Goal: Information Seeking & Learning: Find specific fact

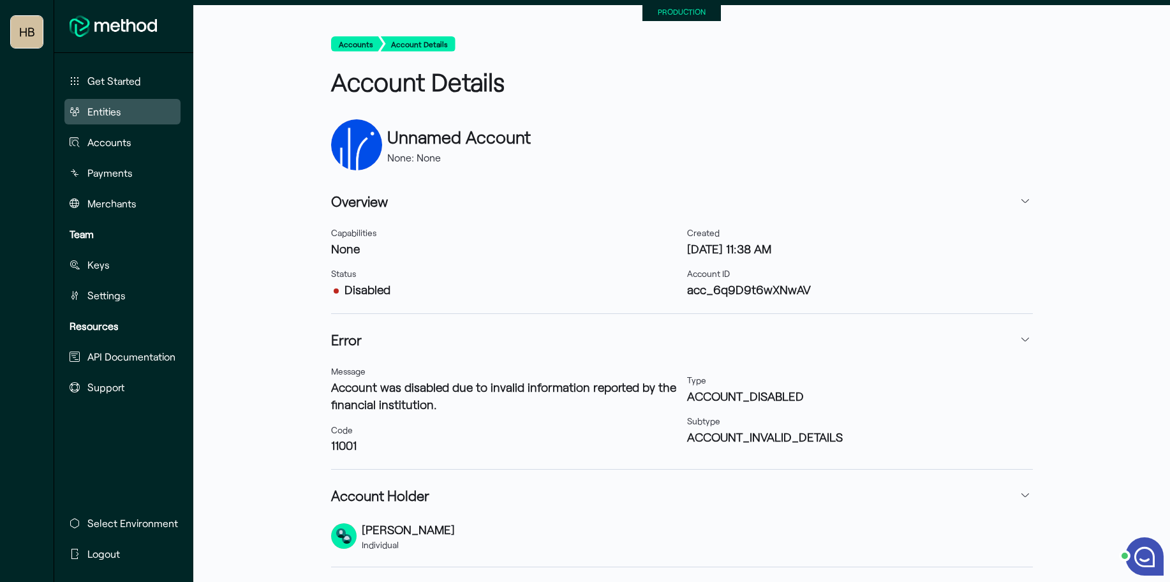
click at [152, 110] on button "Entities" at bounding box center [122, 112] width 116 height 26
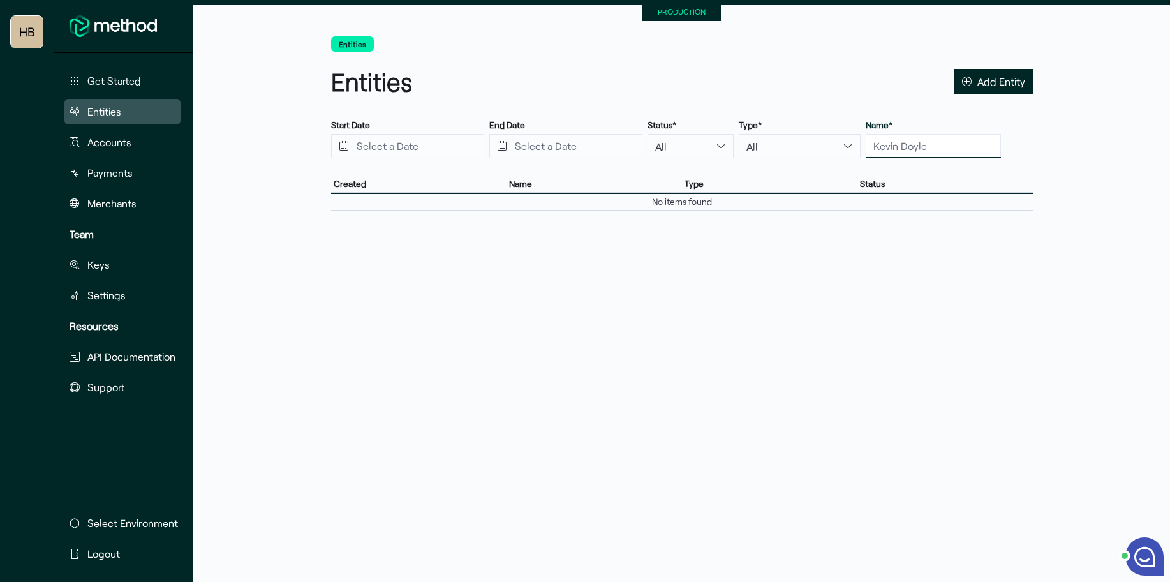
click at [927, 149] on input "text" at bounding box center [933, 146] width 135 height 24
type input "read"
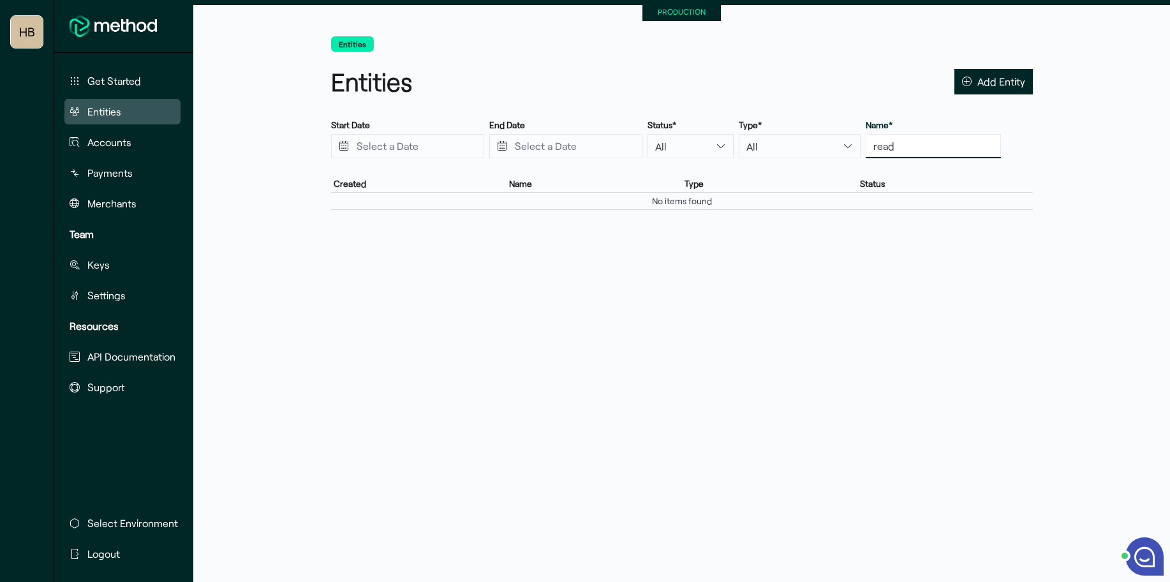
drag, startPoint x: 905, startPoint y: 148, endPoint x: 752, endPoint y: 146, distance: 153.1
click at [752, 146] on div "Start Date End Date Status* All Active Disabled Incomplete Type* All Individual…" at bounding box center [682, 139] width 702 height 40
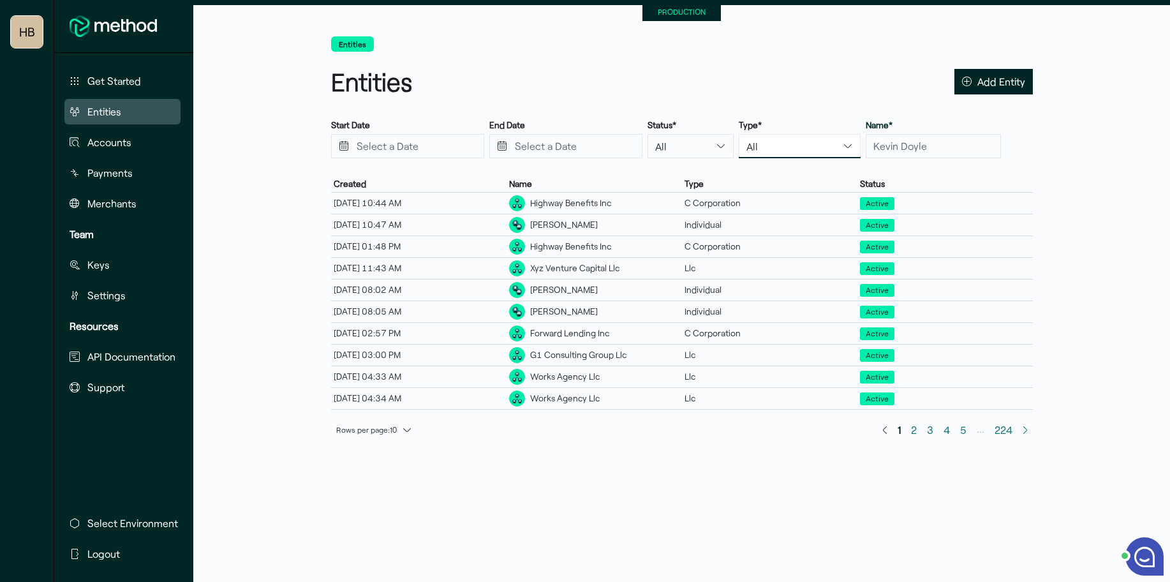
click at [781, 148] on select "All Individual C Corporation S Corporation Llc Partnership Sole Proprietorship …" at bounding box center [800, 146] width 122 height 24
select select "c_corporation"
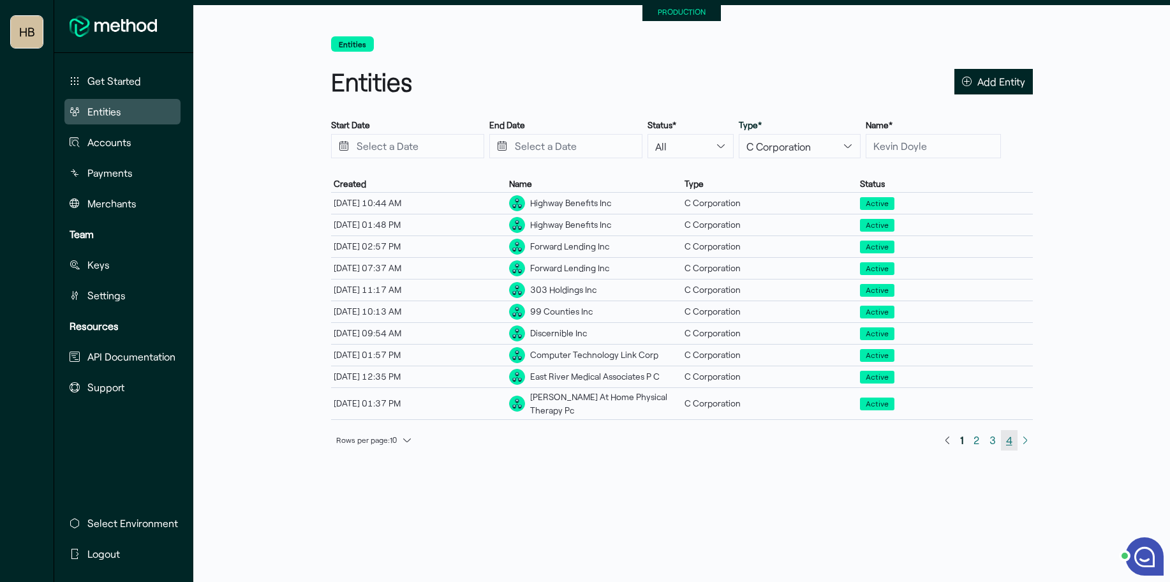
click at [1006, 431] on span "4" at bounding box center [1009, 439] width 6 height 17
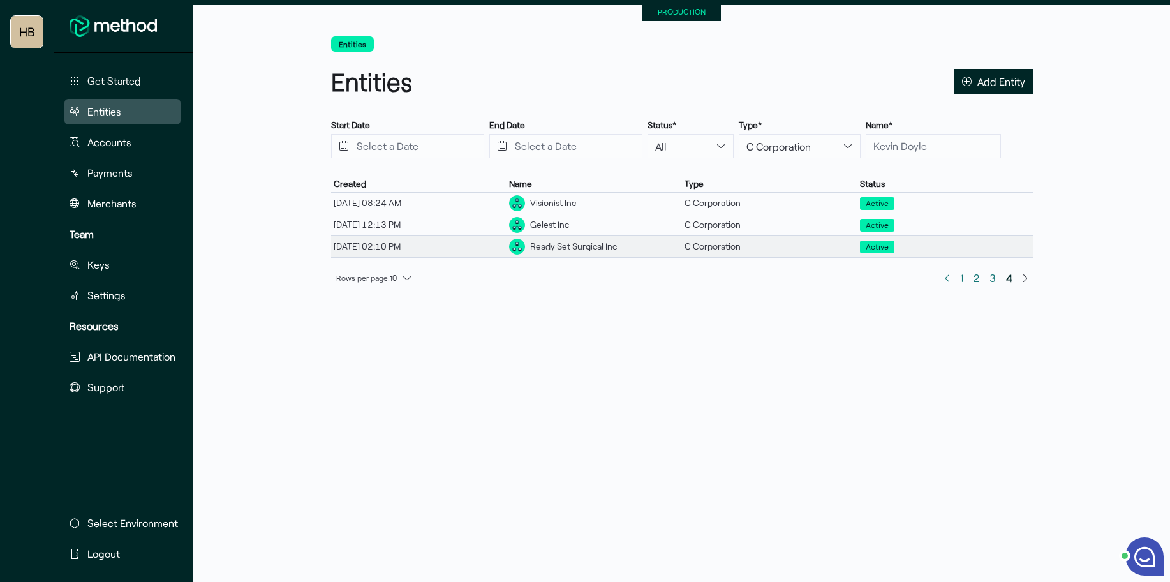
click at [597, 247] on div "Ready Set Surgical Inc" at bounding box center [573, 246] width 87 height 13
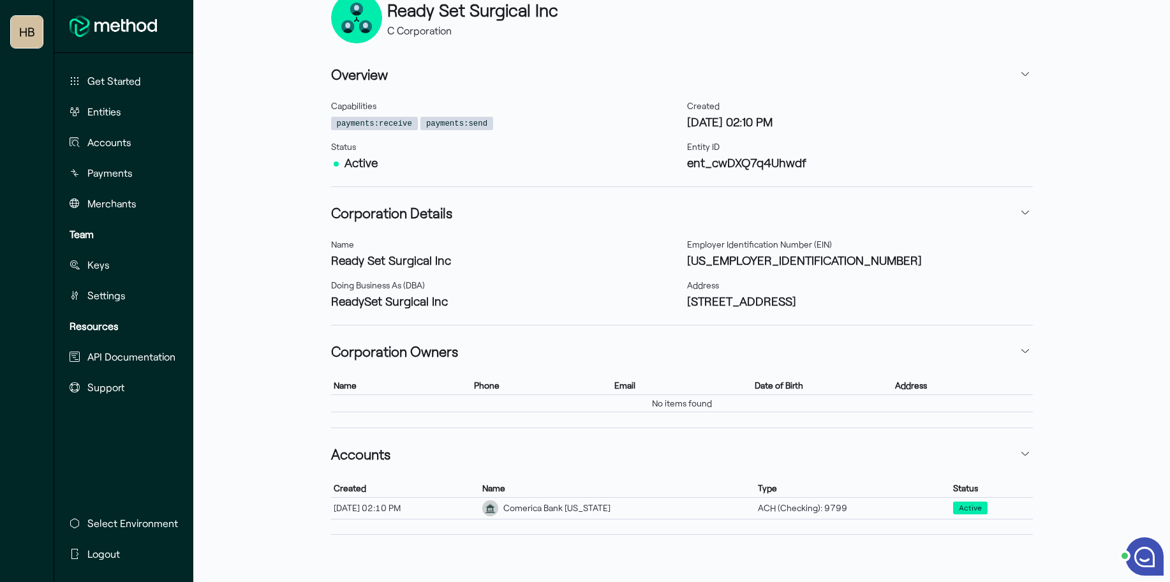
scroll to position [146, 0]
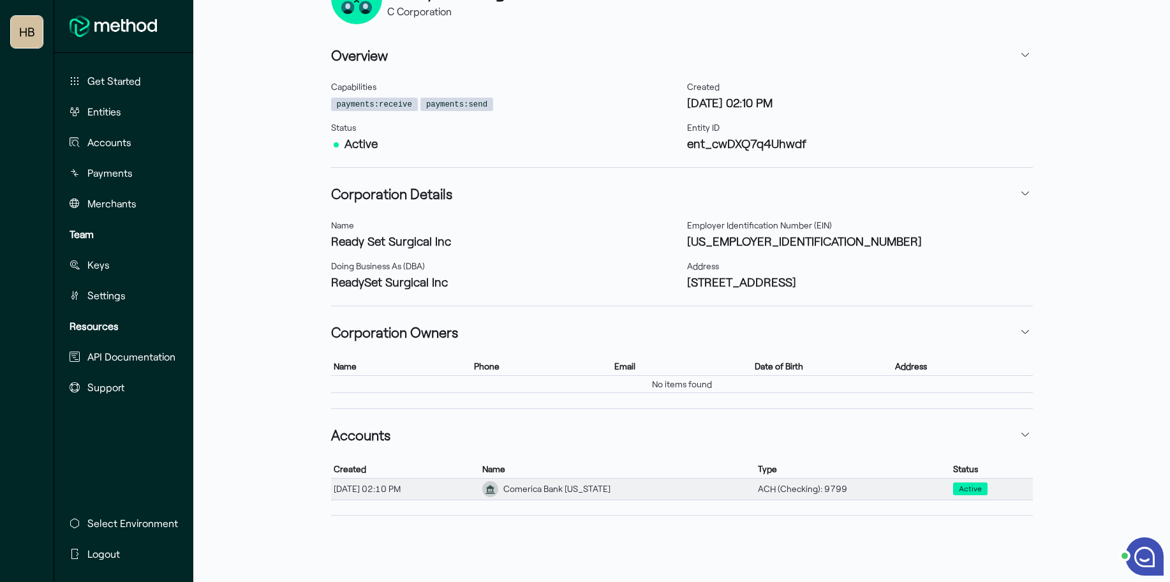
click at [600, 490] on div "Comerica Bank [US_STATE]" at bounding box center [556, 488] width 107 height 13
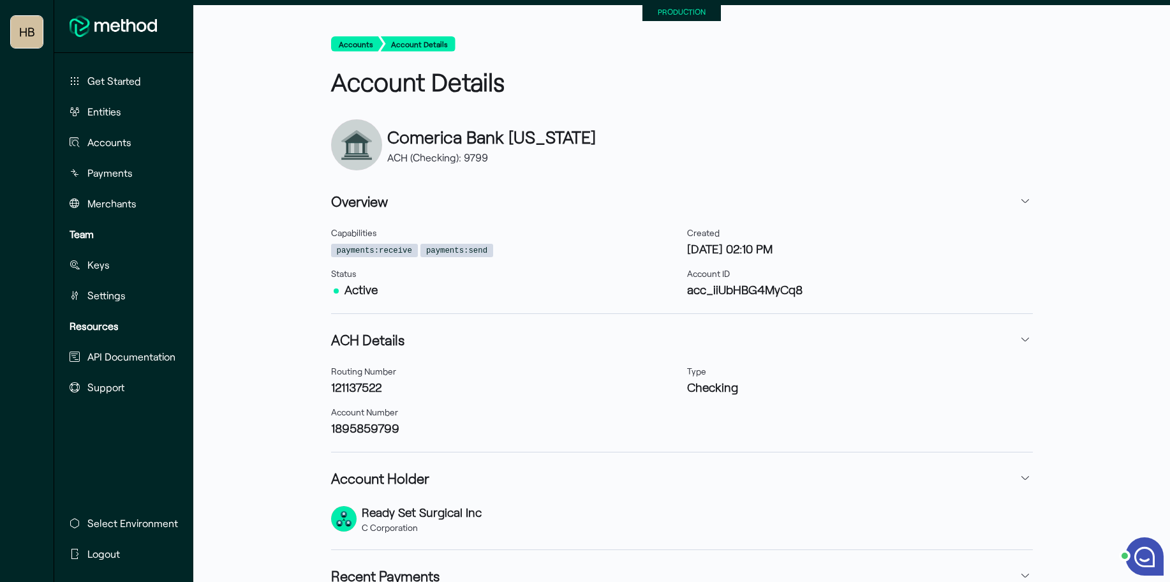
click at [712, 289] on h3 "acc_iiUbHBG4MyCq8" at bounding box center [860, 289] width 346 height 17
copy div "acc_iiUbHBG4MyCq8"
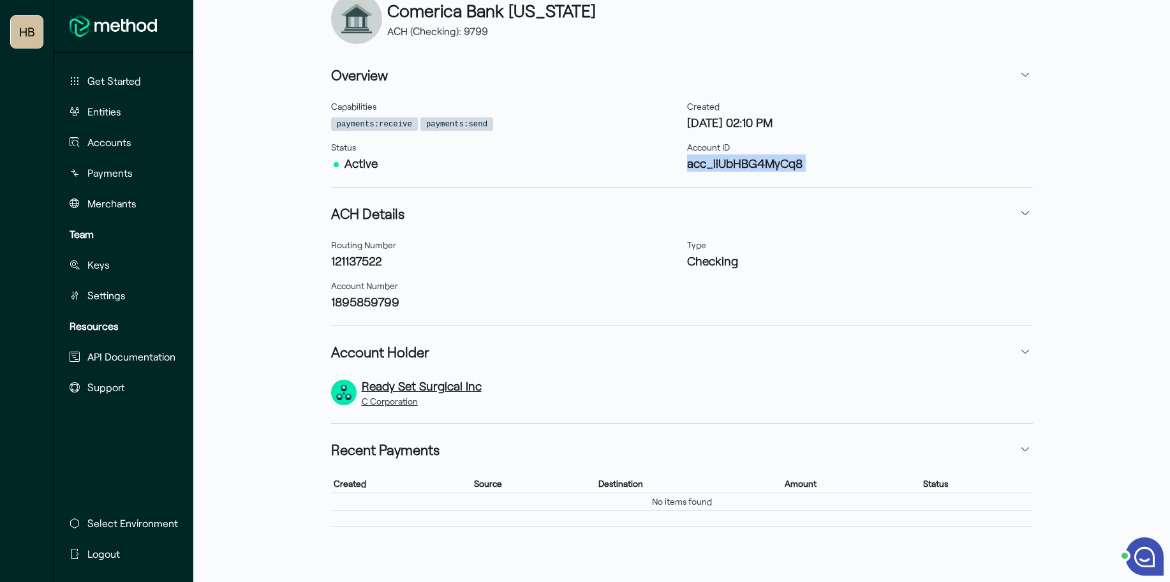
scroll to position [129, 0]
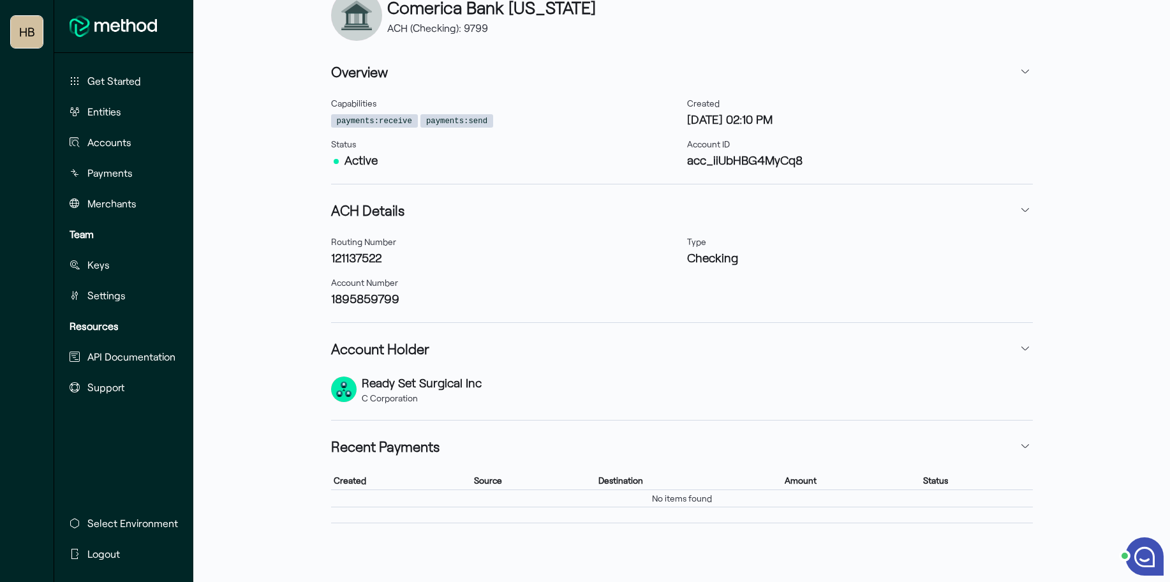
click at [350, 256] on h3 "121137522" at bounding box center [504, 257] width 346 height 17
copy h3 "121137522"
click at [343, 290] on h3 "1895859799" at bounding box center [504, 298] width 346 height 17
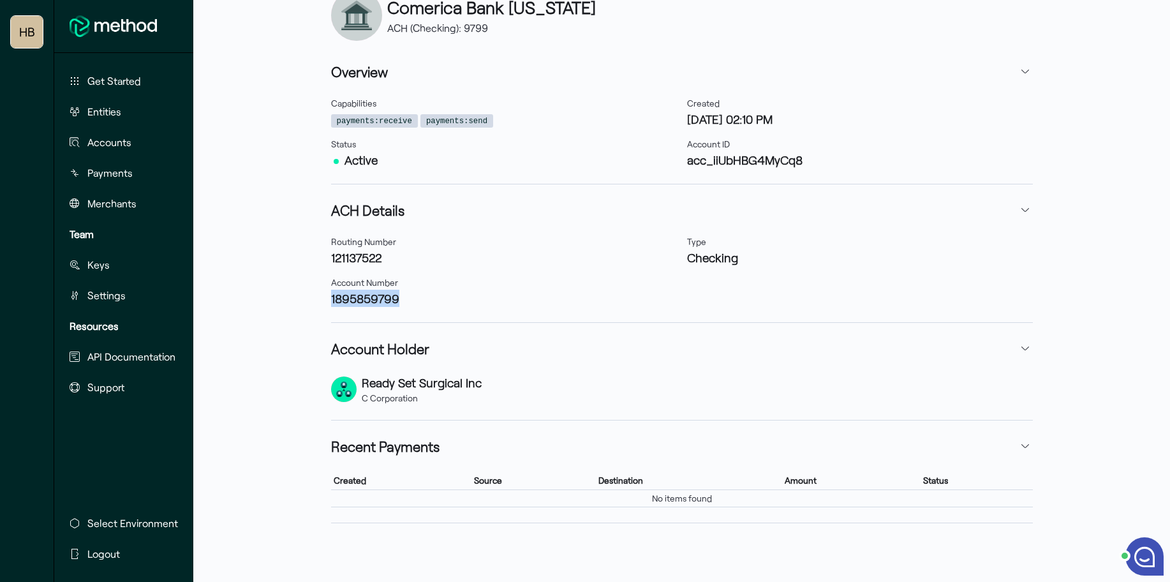
copy h3 "1895859799"
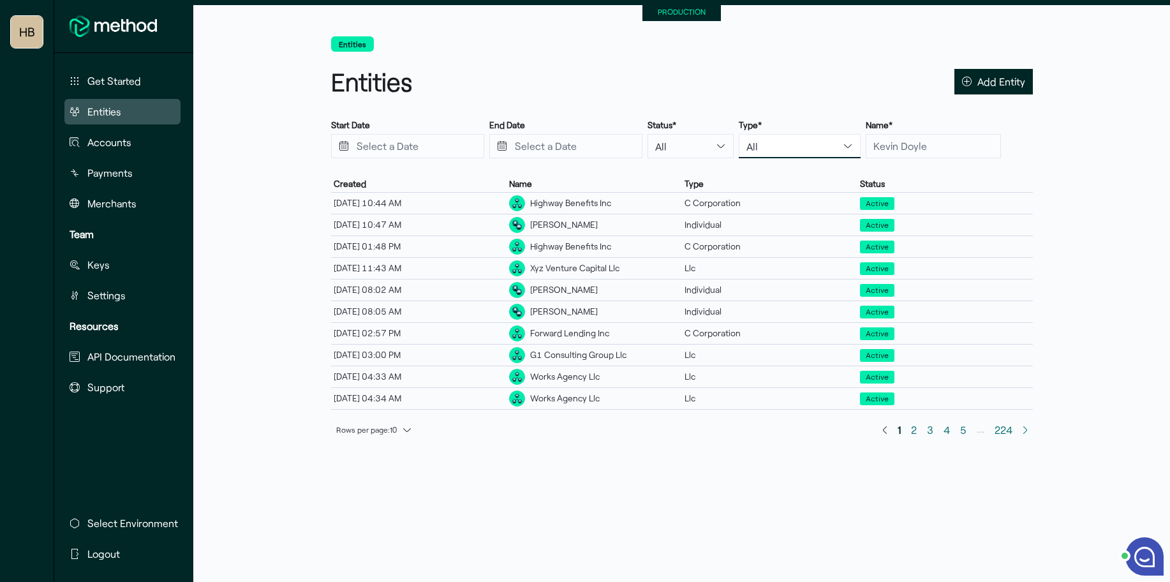
click at [765, 147] on select "All Individual C Corporation S Corporation Llc Partnership Sole Proprietorship …" at bounding box center [800, 146] width 122 height 24
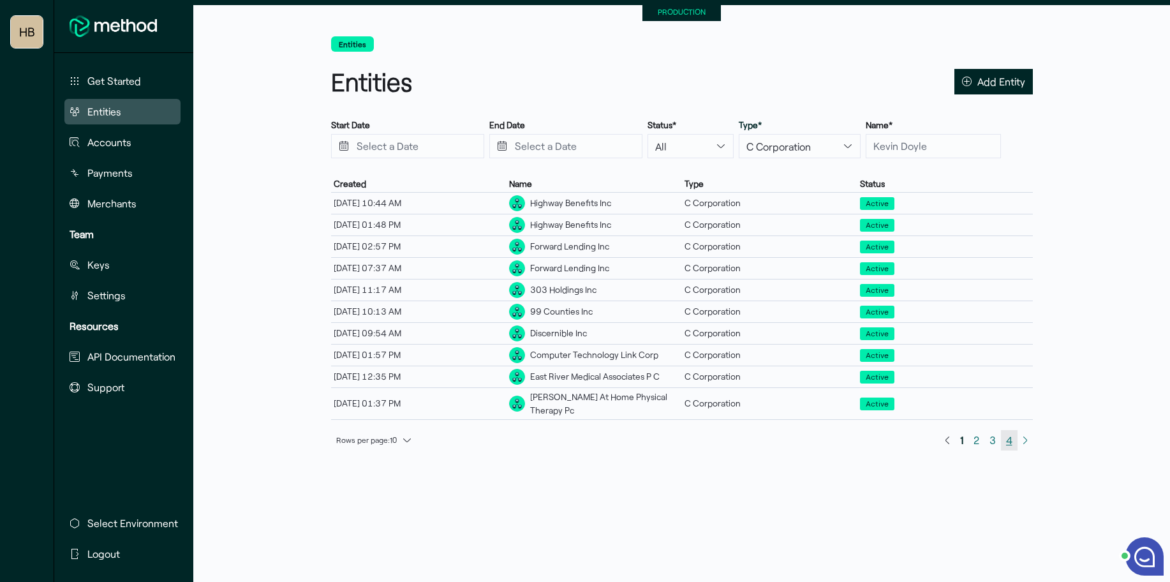
click at [1006, 431] on span "4" at bounding box center [1009, 439] width 6 height 17
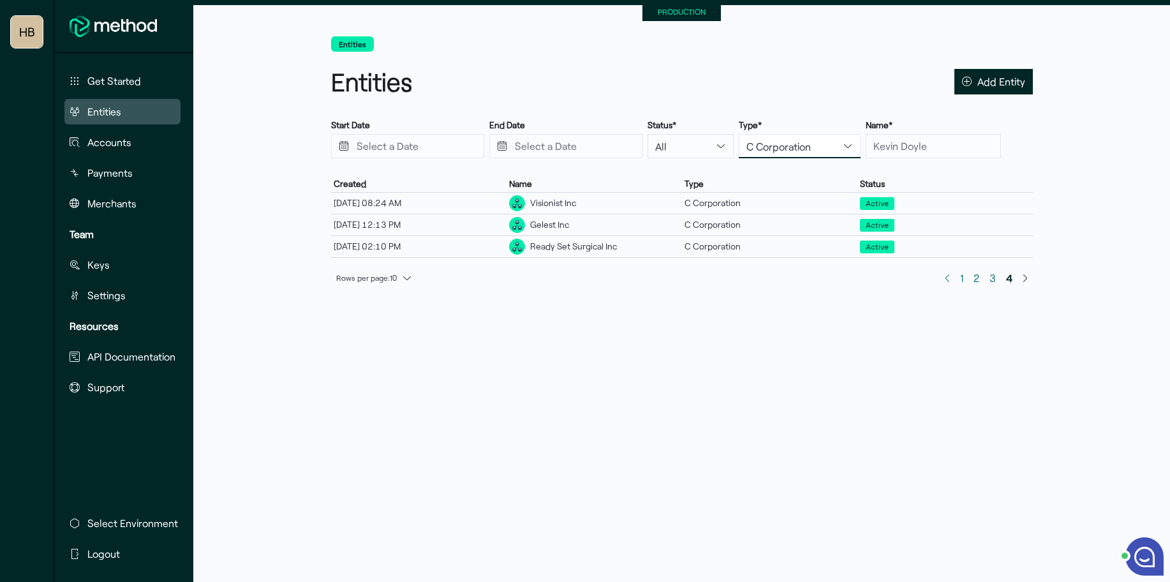
click at [789, 142] on select "All Individual C Corporation S Corporation Llc Partnership Sole Proprietorship …" at bounding box center [800, 146] width 122 height 24
select select "llc"
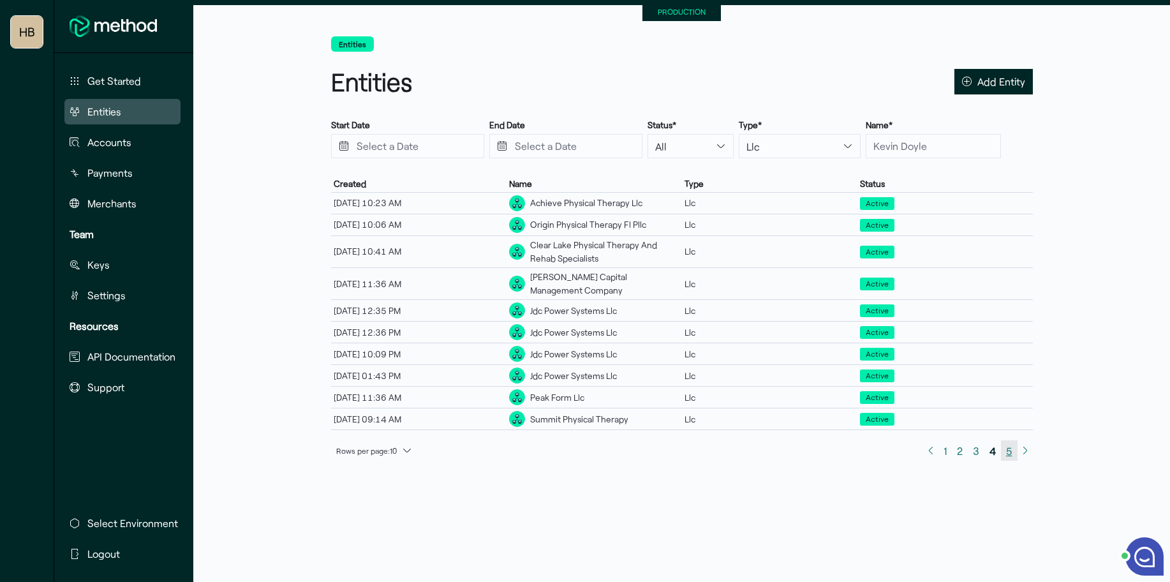
click at [1008, 442] on span "5" at bounding box center [1009, 450] width 6 height 17
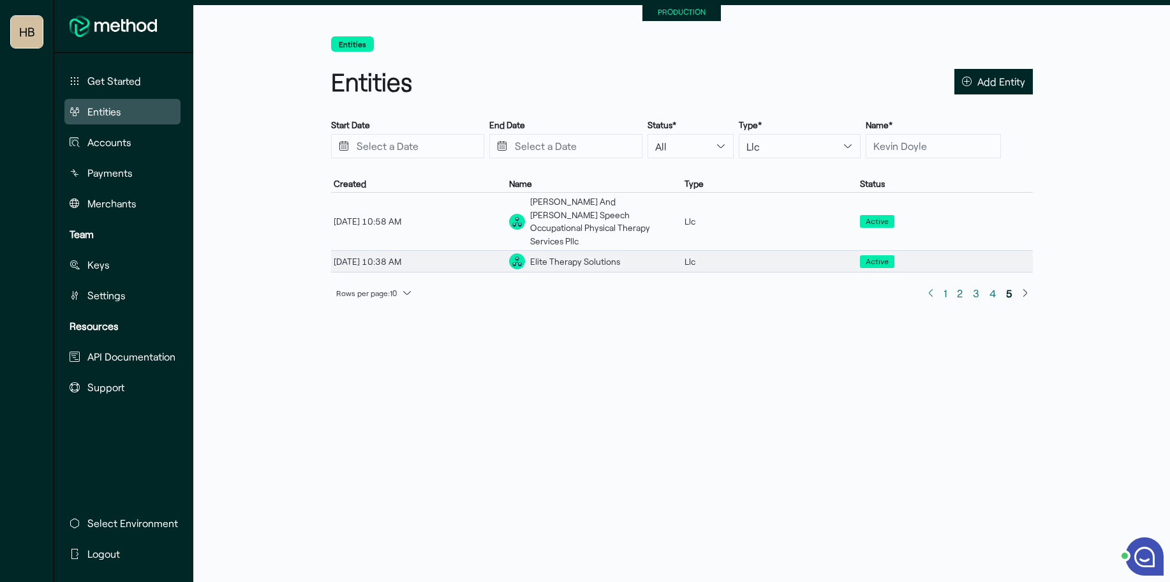
click at [591, 255] on div "Elite Therapy Solutions" at bounding box center [575, 261] width 90 height 13
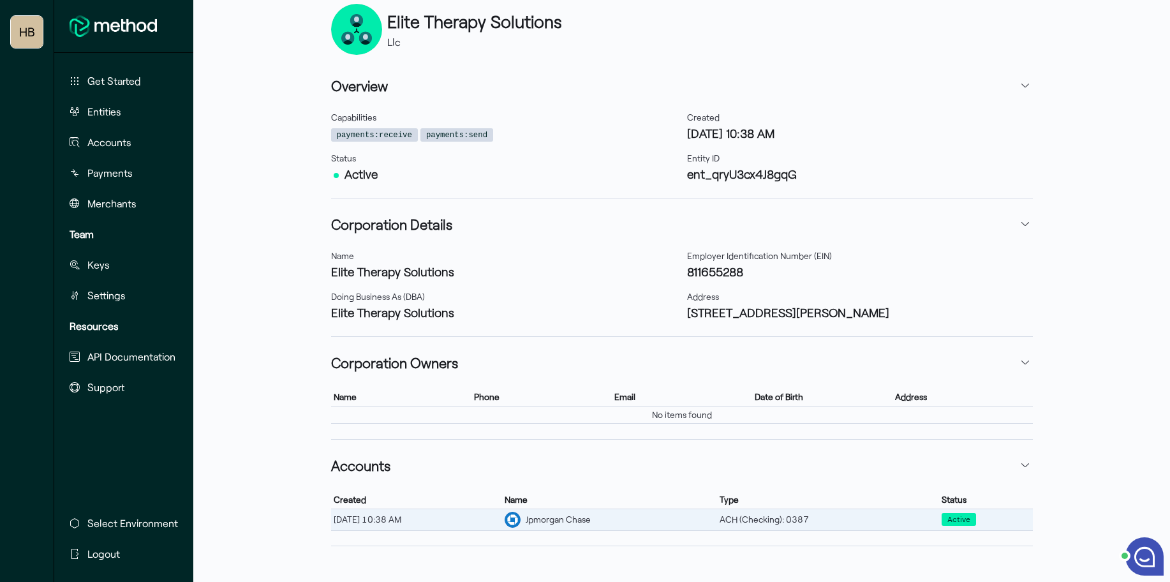
scroll to position [125, 0]
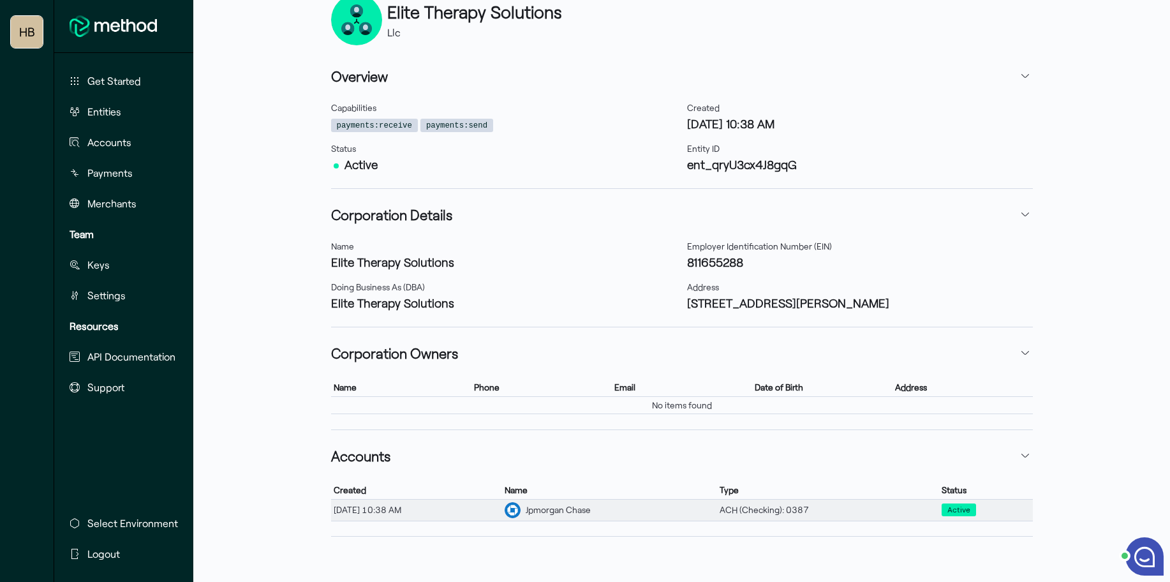
click at [591, 505] on div "Jpmorgan Chase" at bounding box center [558, 509] width 65 height 13
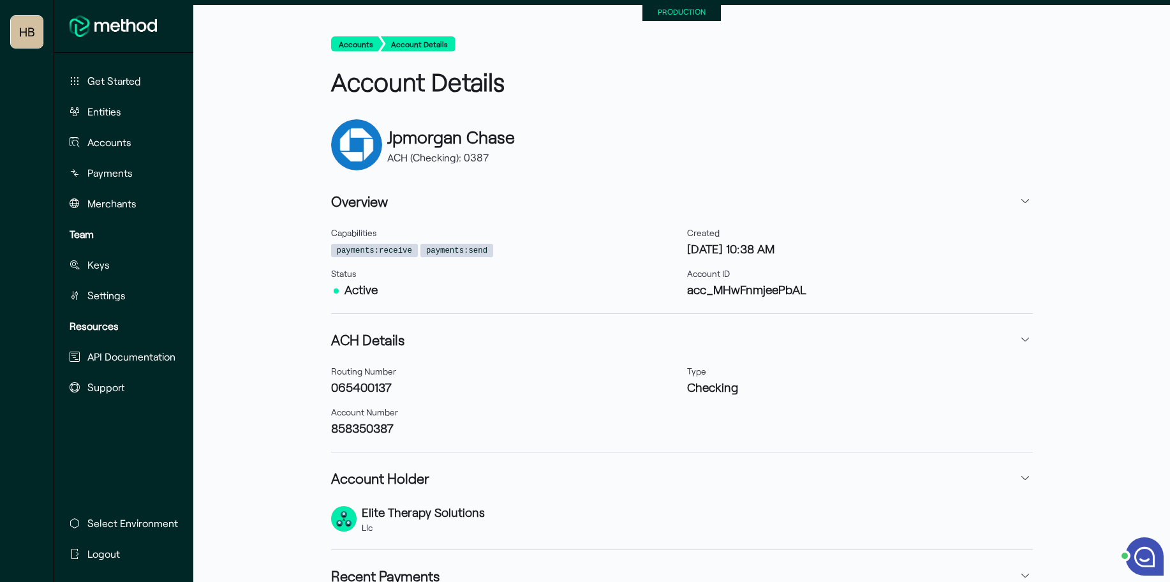
click at [726, 293] on h3 "acc_MHwFnmjeePbAL" at bounding box center [860, 289] width 346 height 17
copy h3 "acc_MHwFnmjeePbAL"
click at [359, 388] on h3 "065400137" at bounding box center [504, 386] width 346 height 17
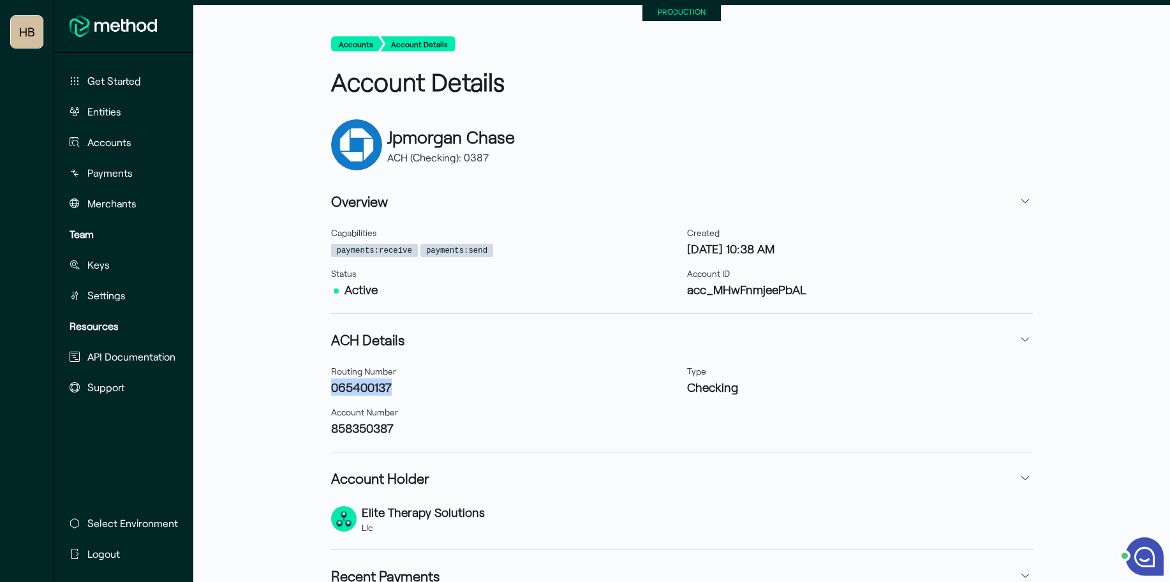
copy h3 "065400137"
click at [357, 426] on h3 "858350387" at bounding box center [504, 427] width 346 height 17
copy h3 "858350387"
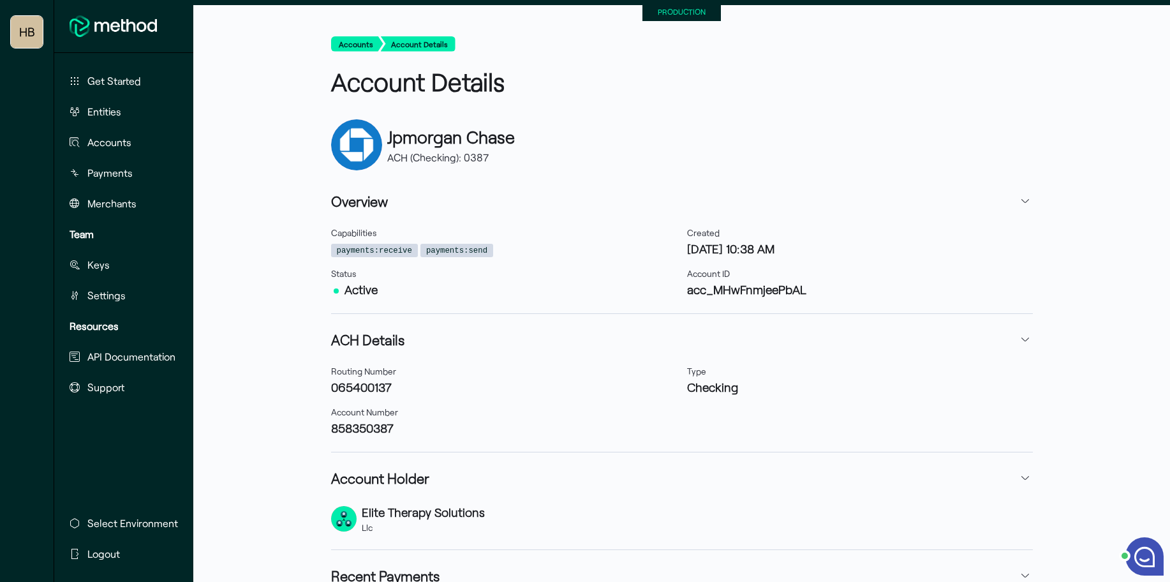
click at [351, 388] on h3 "065400137" at bounding box center [504, 386] width 346 height 17
copy h3 "065400137"
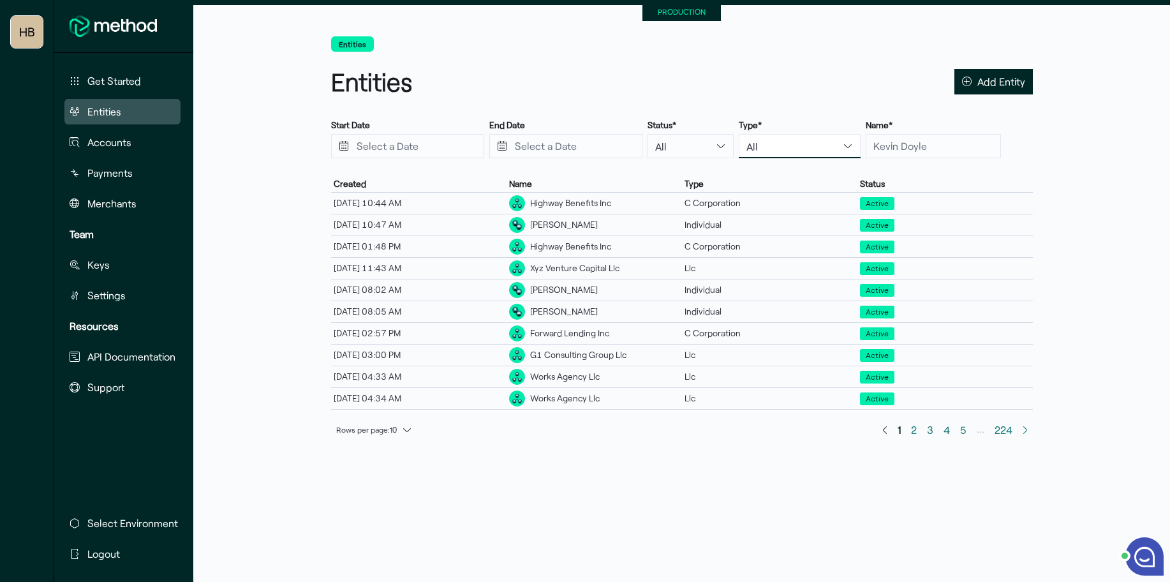
click at [746, 144] on select "All Individual C Corporation S Corporation Llc Partnership Sole Proprietorship …" at bounding box center [800, 146] width 122 height 24
select select "s_corporation"
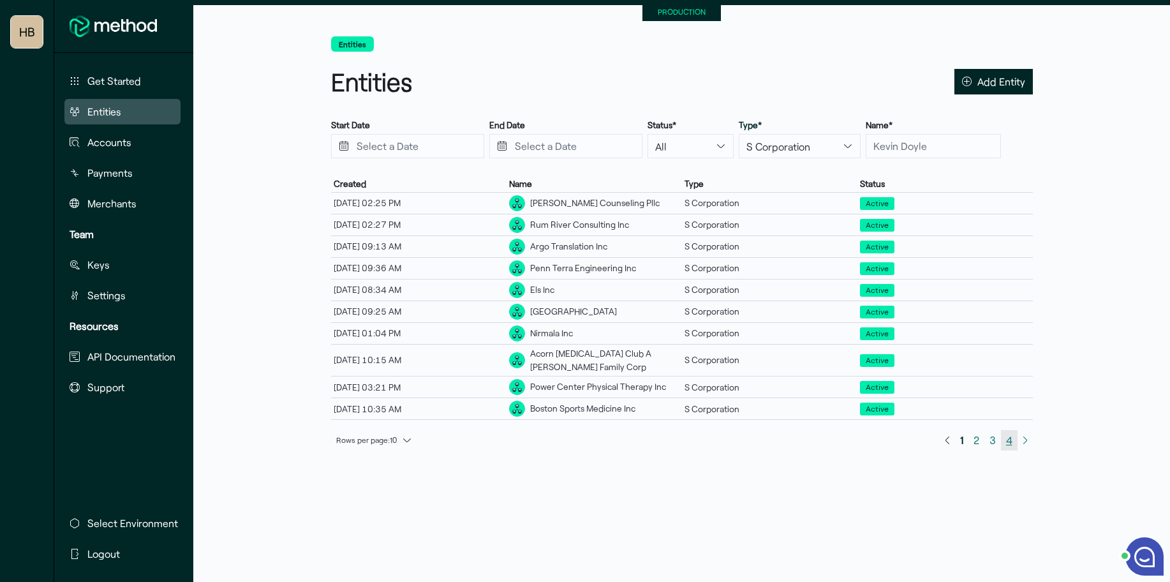
click at [1006, 438] on span "4" at bounding box center [1009, 439] width 6 height 17
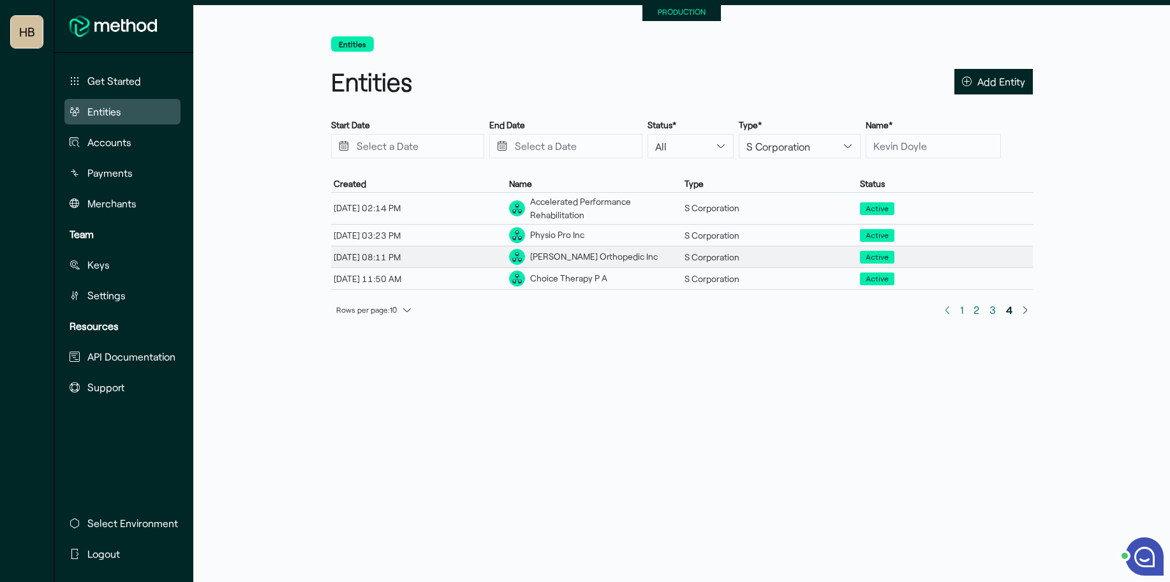
click at [619, 255] on div "[PERSON_NAME] Orthopedic Inc" at bounding box center [593, 256] width 175 height 21
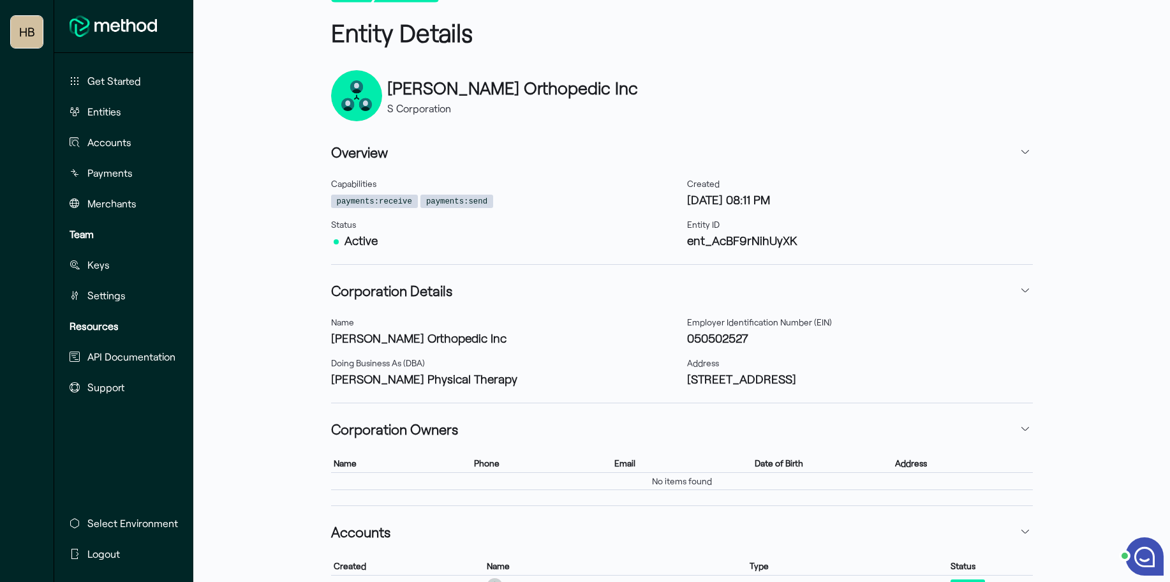
scroll to position [64, 0]
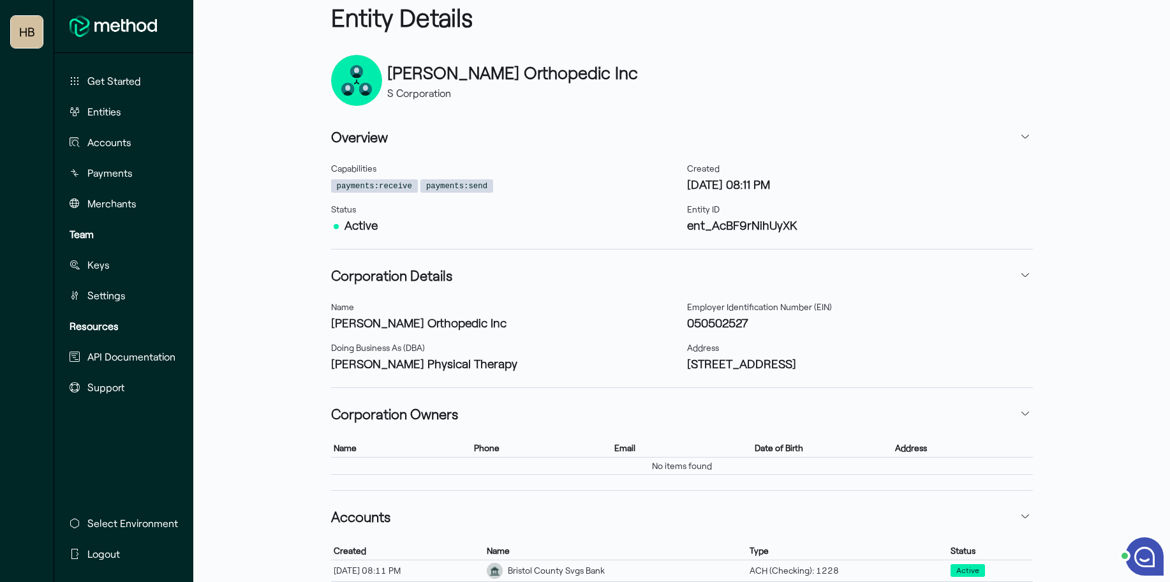
click at [730, 222] on h3 "ent_AcBF9rNihUyXK" at bounding box center [860, 224] width 346 height 17
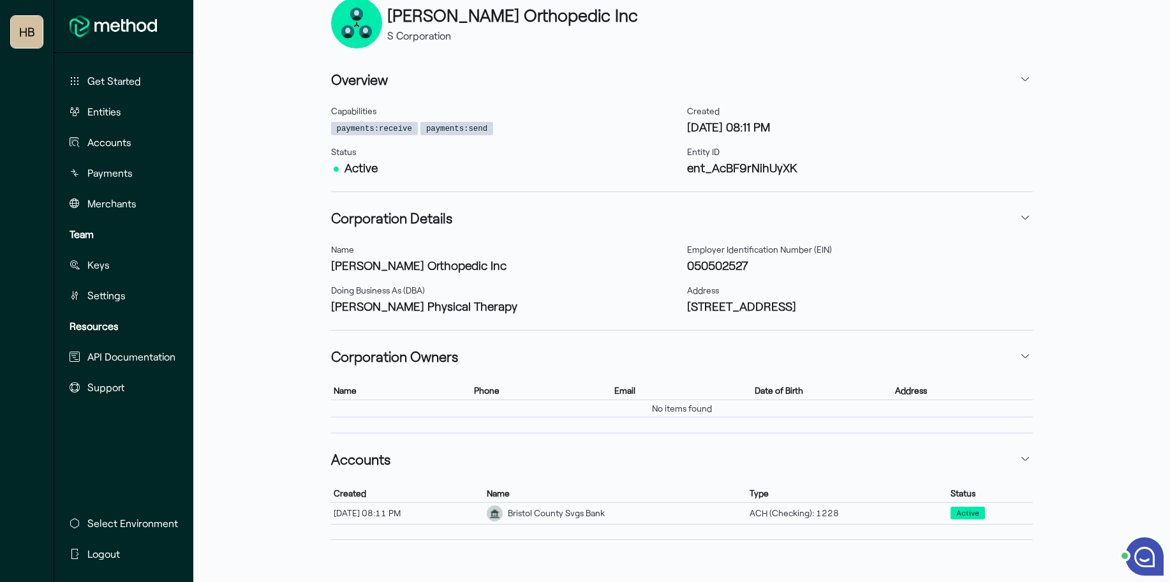
scroll to position [140, 0]
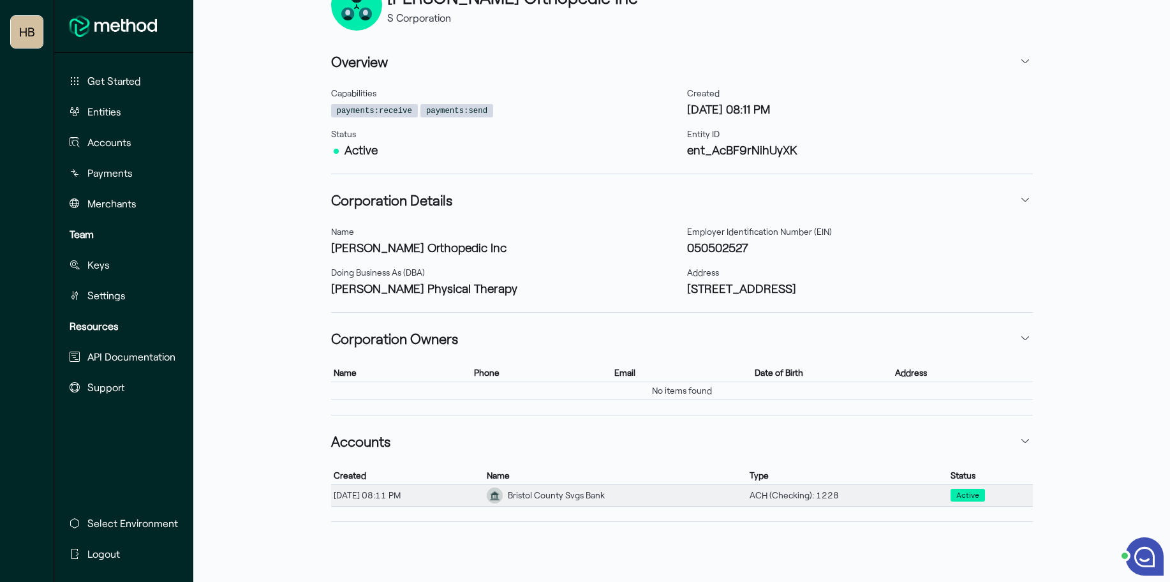
click at [605, 498] on div "Bristol County Svgs Bank" at bounding box center [556, 495] width 97 height 13
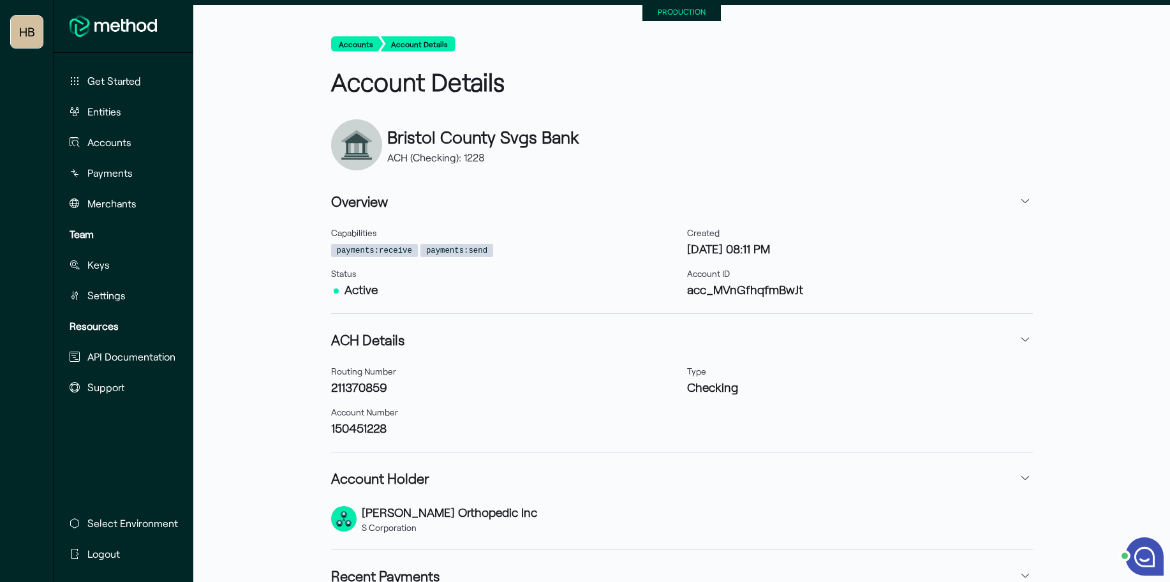
click at [744, 288] on h3 "acc_MVnGfhqfmBwJt" at bounding box center [860, 289] width 346 height 17
copy h3 "acc_MVnGfhqfmBwJt"
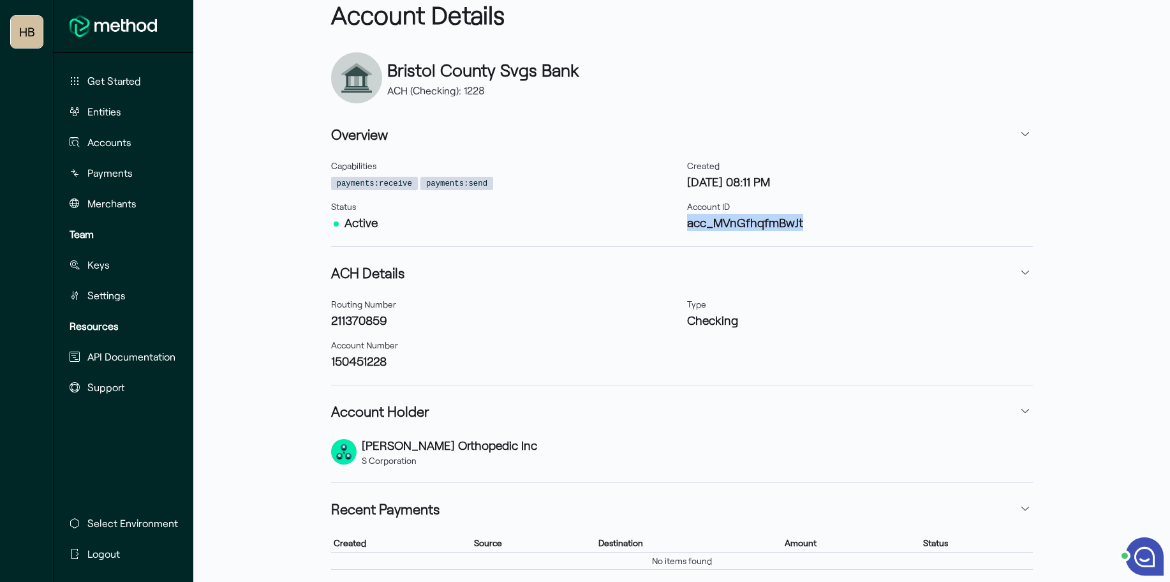
scroll to position [137, 0]
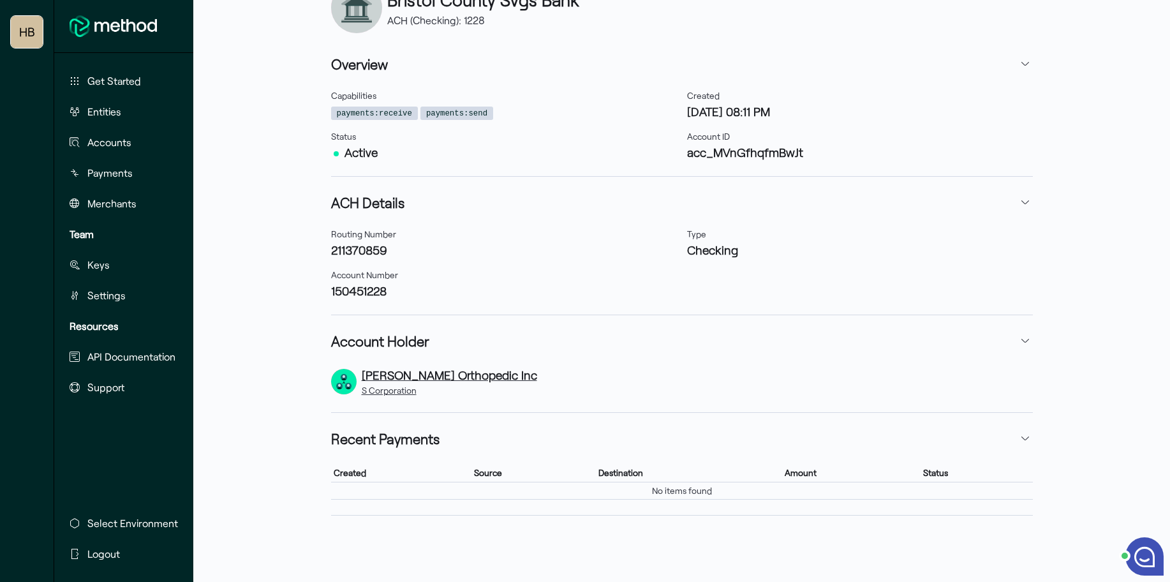
click at [468, 378] on h3 "[PERSON_NAME] Orthopedic Inc" at bounding box center [449, 374] width 175 height 17
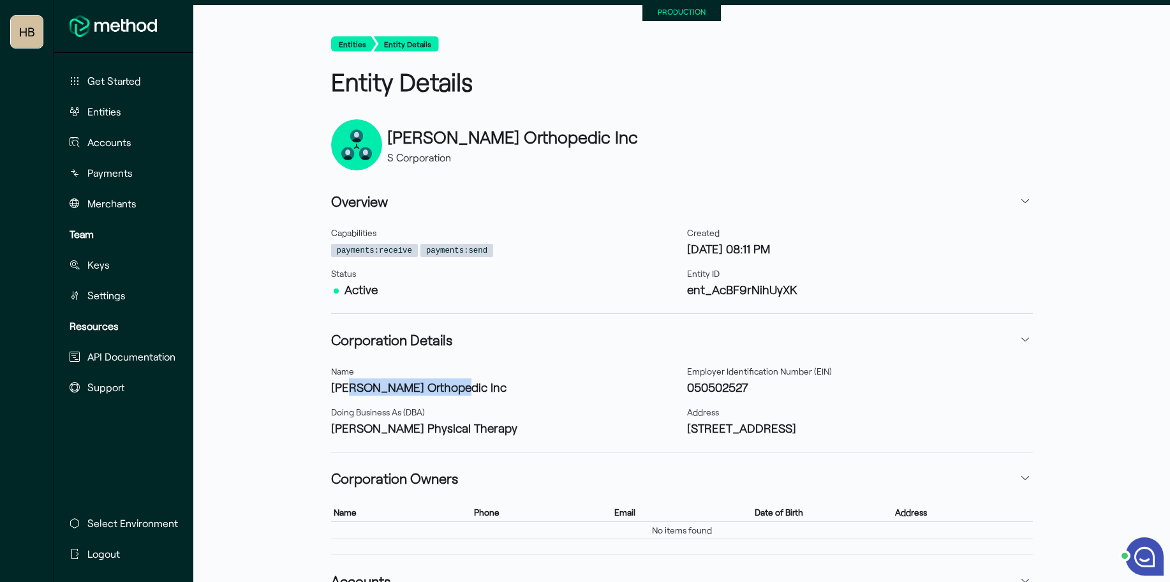
drag, startPoint x: 457, startPoint y: 390, endPoint x: 350, endPoint y: 388, distance: 107.8
click at [350, 388] on h3 "[PERSON_NAME] Orthopedic Inc" at bounding box center [504, 386] width 346 height 17
drag, startPoint x: 477, startPoint y: 434, endPoint x: 318, endPoint y: 432, distance: 158.8
click at [318, 432] on div "Entities Entity Details Entity Details [PERSON_NAME] Orthopedic Inc S Corporati…" at bounding box center [681, 374] width 977 height 707
copy h3 "[PERSON_NAME] Physical Therapy"
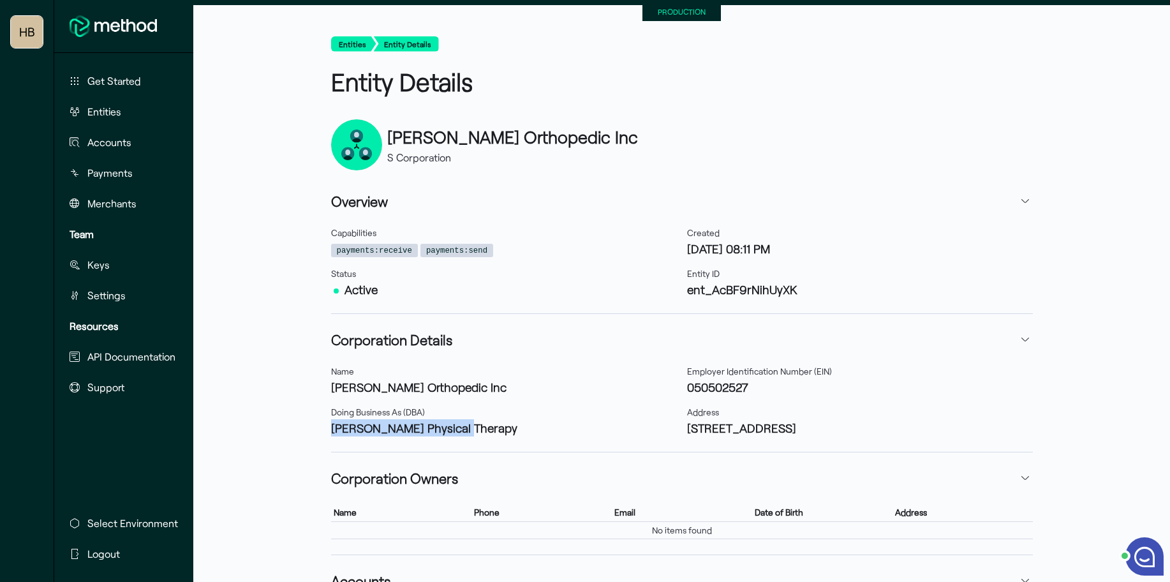
scroll to position [146, 0]
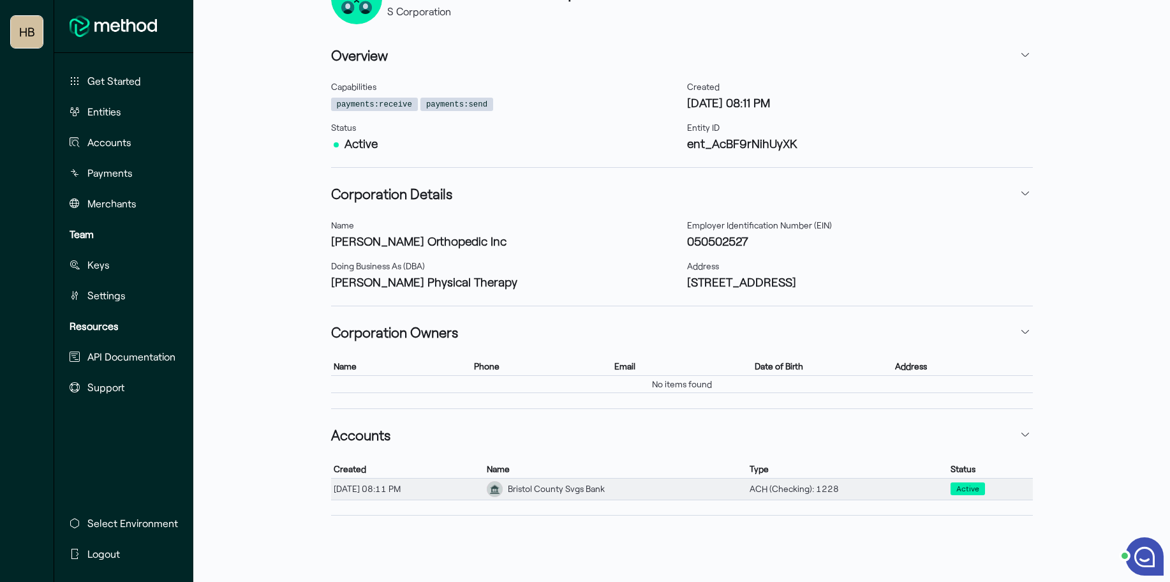
click at [418, 485] on div "[DATE] 08:11 PM" at bounding box center [408, 488] width 154 height 17
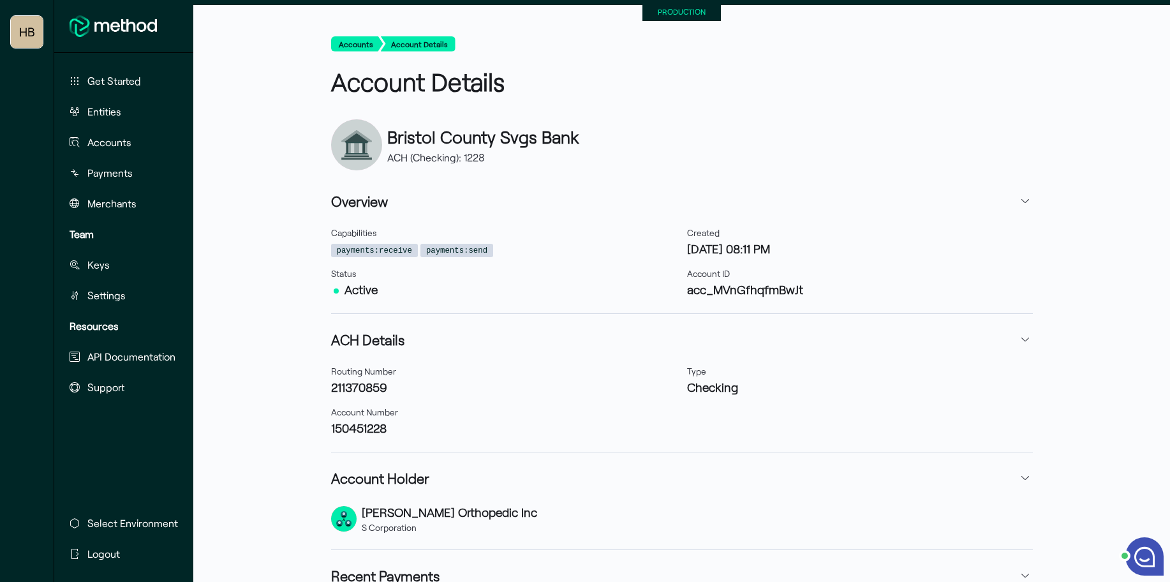
click at [711, 292] on h3 "acc_MVnGfhqfmBwJt" at bounding box center [860, 289] width 346 height 17
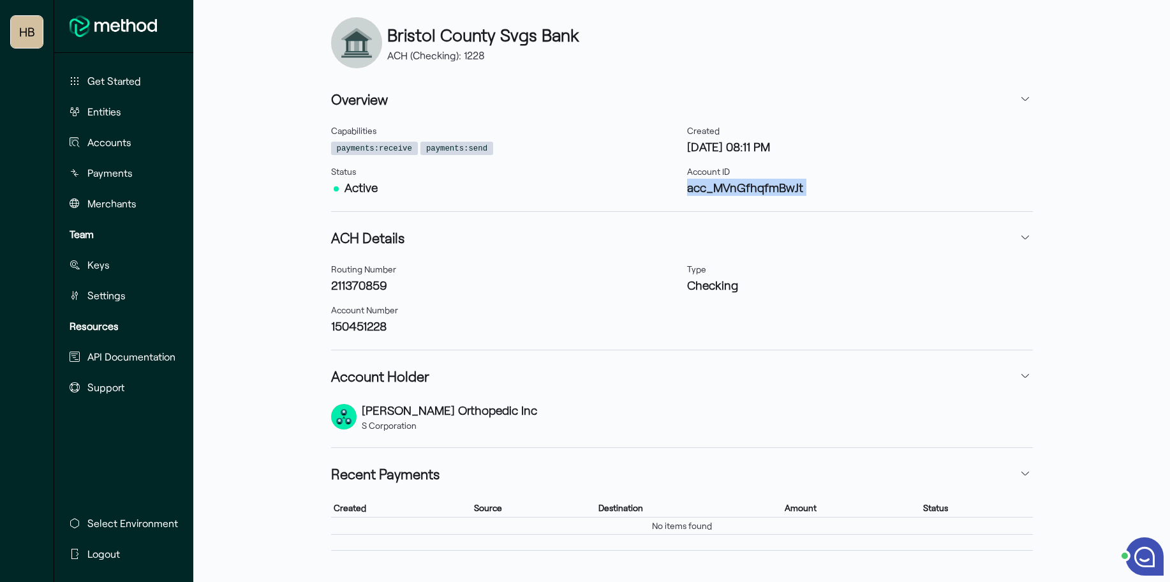
scroll to position [103, 0]
click at [353, 287] on h3 "211370859" at bounding box center [504, 284] width 346 height 17
click at [358, 321] on h3 "150451228" at bounding box center [504, 324] width 346 height 17
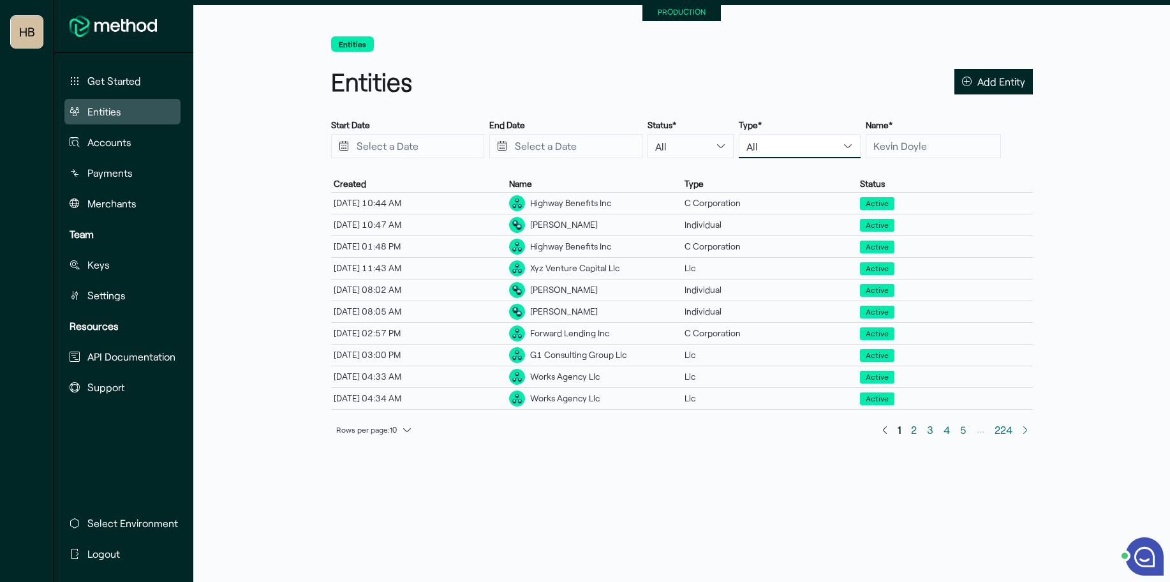
click at [781, 145] on select "All Individual C Corporation S Corporation Llc Partnership Sole Proprietorship …" at bounding box center [800, 146] width 122 height 24
select select "s_corporation"
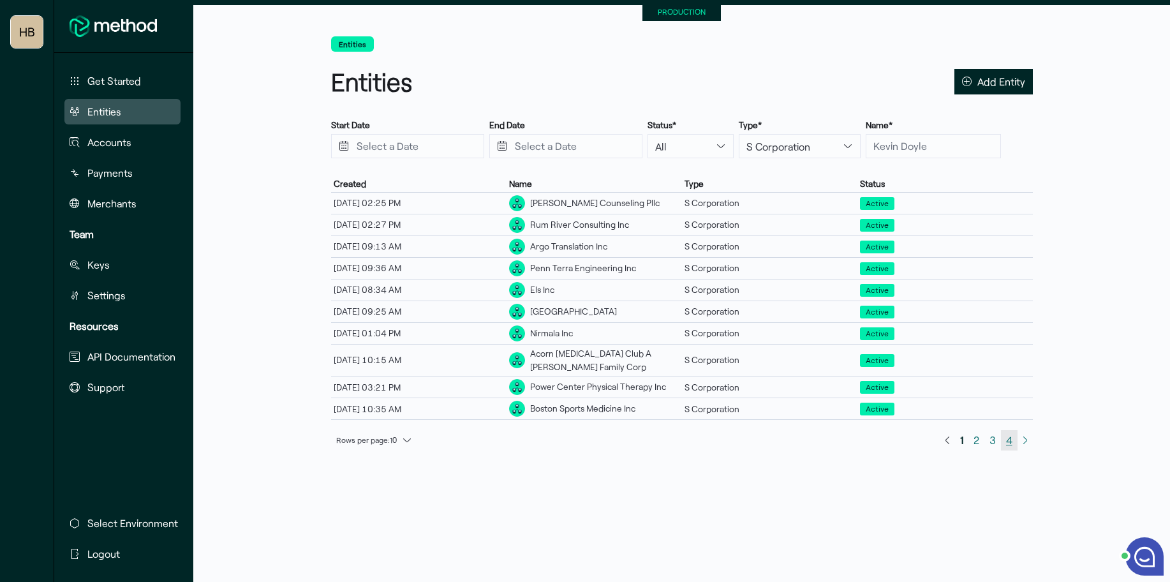
click at [1011, 439] on span "4" at bounding box center [1009, 440] width 17 height 20
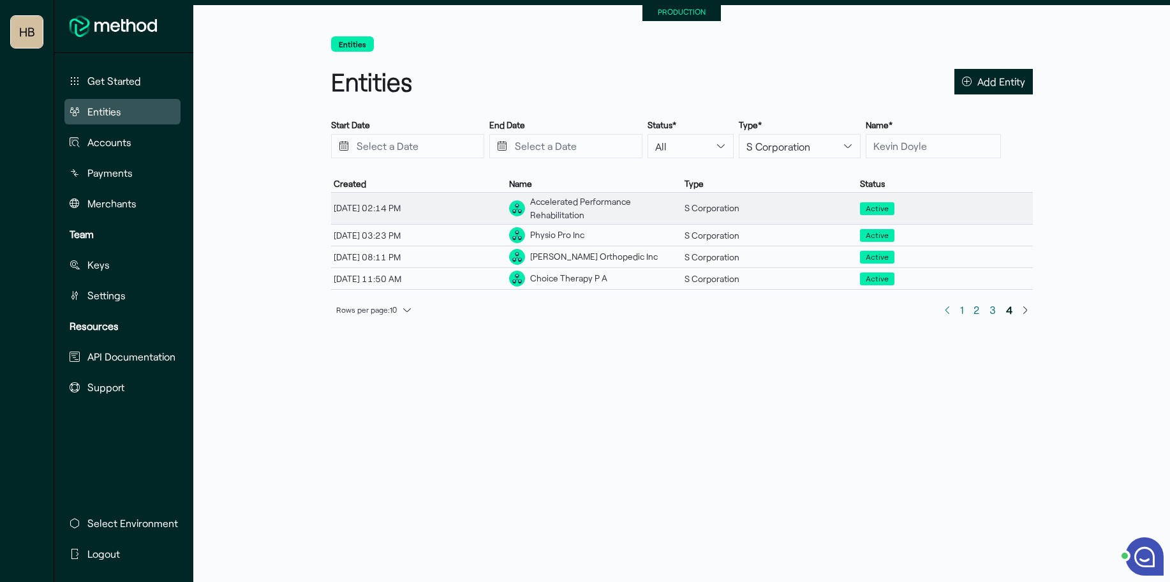
click at [597, 214] on div "Accelerated Performance Rehabilitation" at bounding box center [604, 208] width 149 height 26
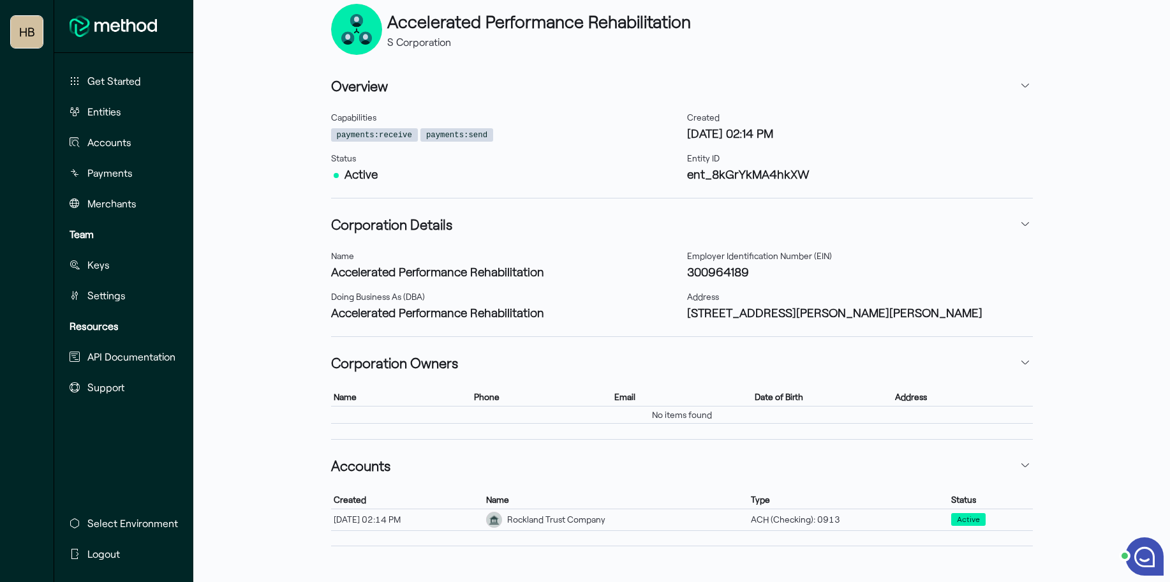
scroll to position [114, 0]
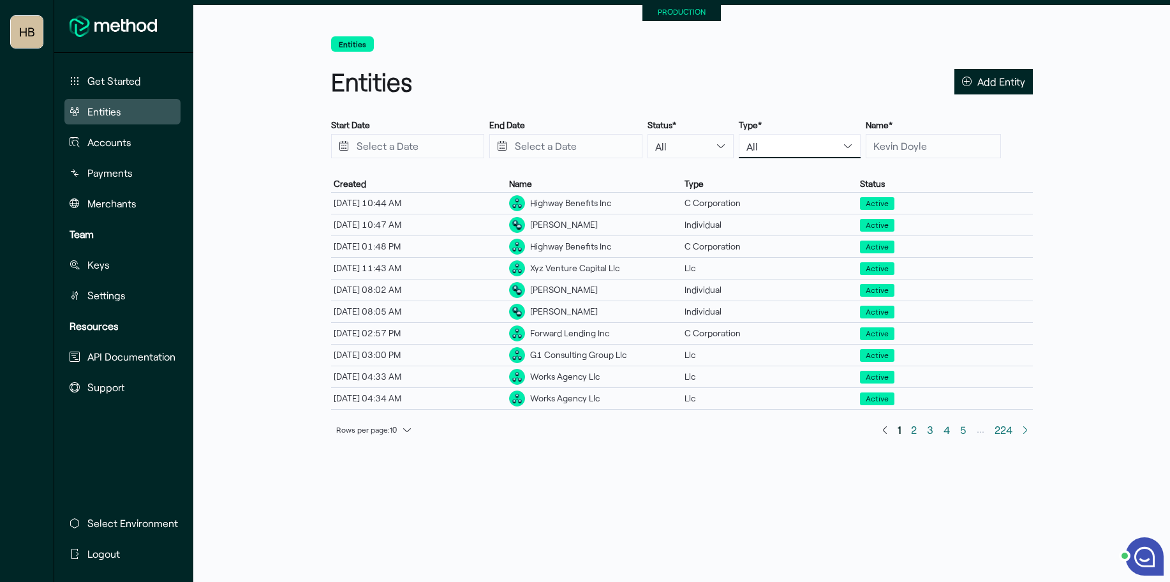
click at [786, 147] on select "All Individual C Corporation S Corporation Llc Partnership Sole Proprietorship …" at bounding box center [800, 146] width 122 height 24
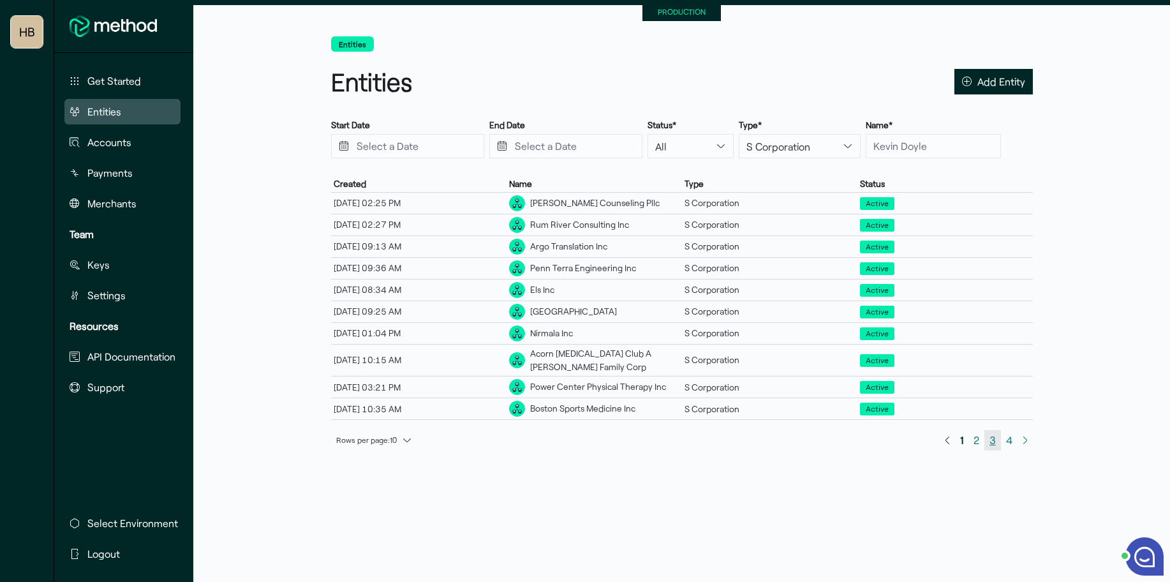
click at [993, 441] on span "3" at bounding box center [992, 439] width 6 height 17
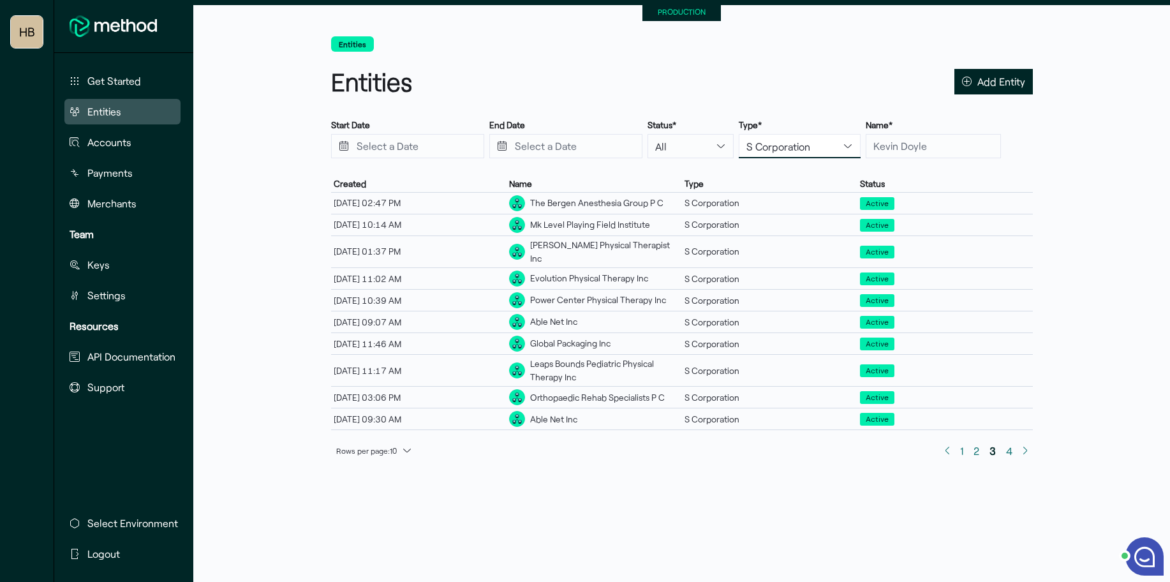
click at [767, 151] on select "All Individual C Corporation S Corporation Llc Partnership Sole Proprietorship …" at bounding box center [800, 146] width 122 height 24
select select "partnership"
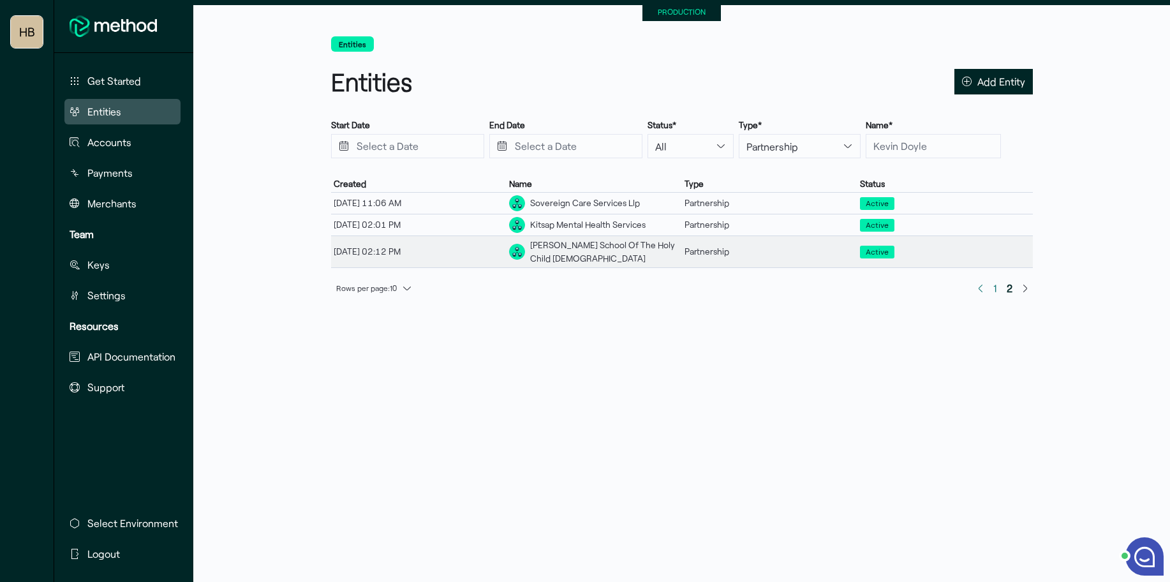
click at [605, 253] on div "[PERSON_NAME] School Of The Holy Child [DEMOGRAPHIC_DATA]" at bounding box center [604, 252] width 149 height 26
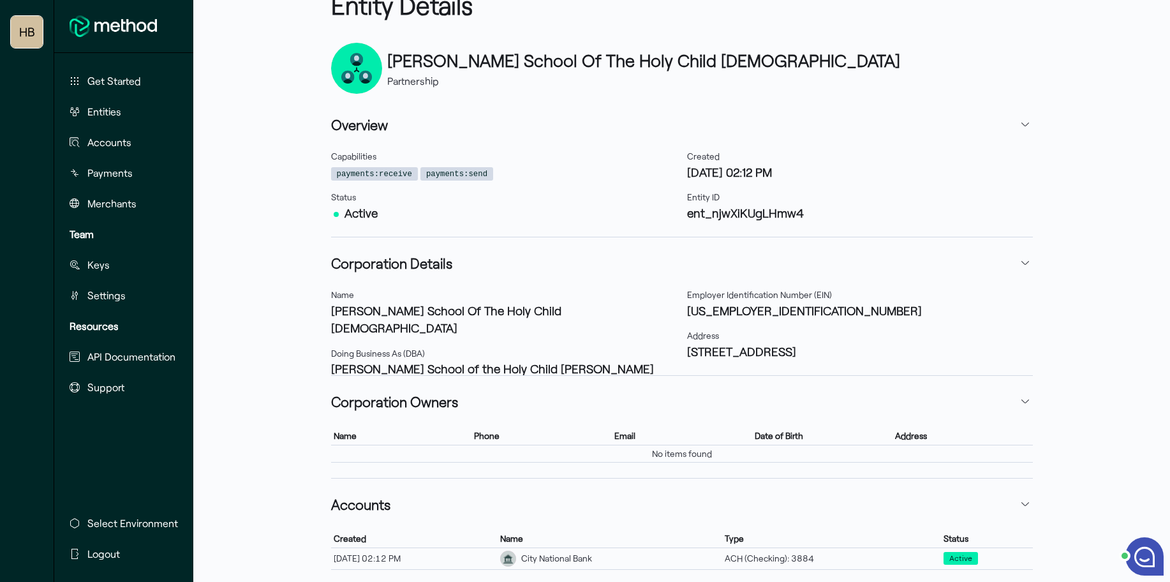
scroll to position [79, 0]
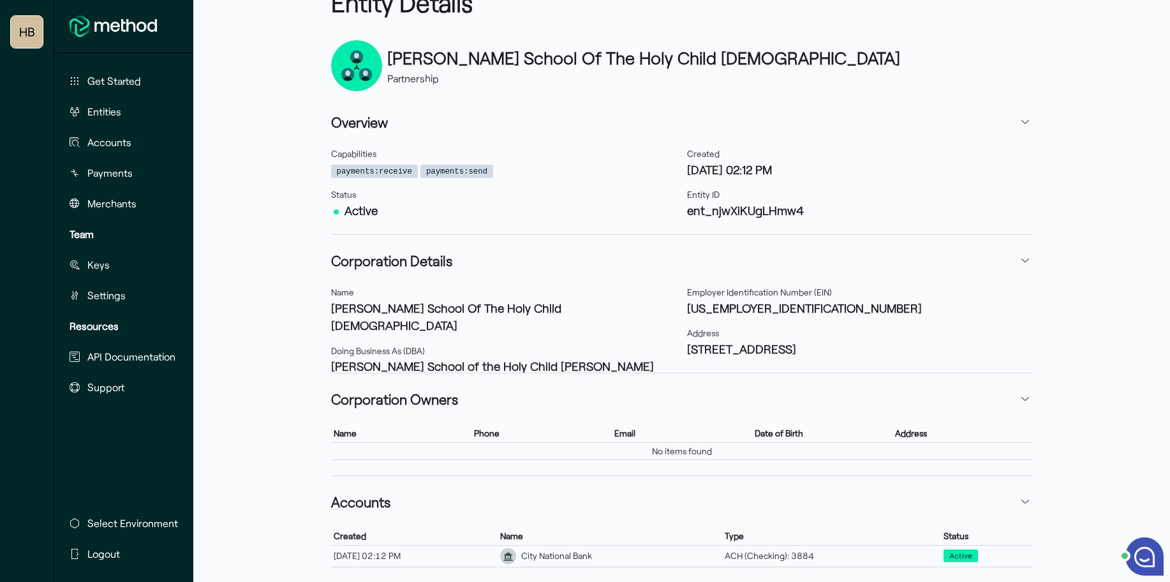
click at [463, 357] on h3 "[PERSON_NAME] School of the Holy Child [PERSON_NAME]" at bounding box center [504, 365] width 346 height 17
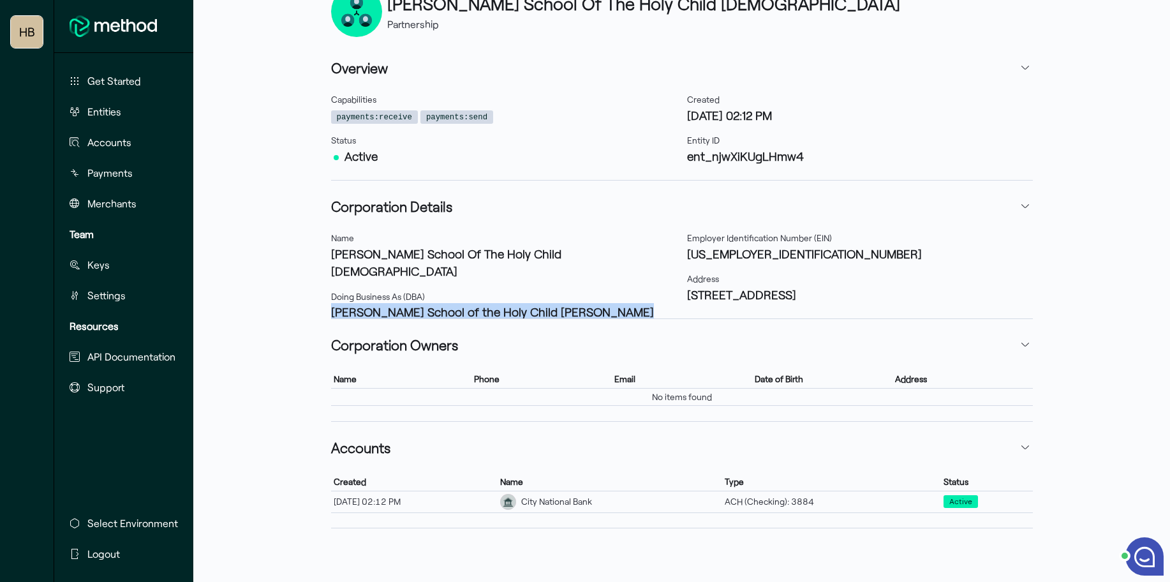
scroll to position [146, 0]
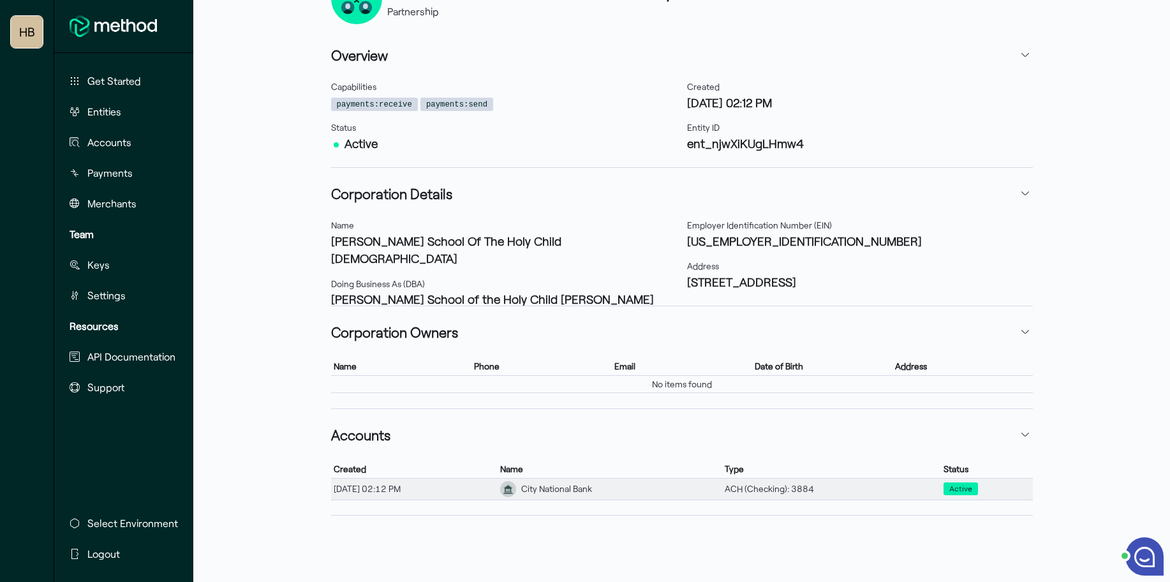
click at [422, 485] on div "[DATE] 02:12 PM" at bounding box center [414, 488] width 167 height 17
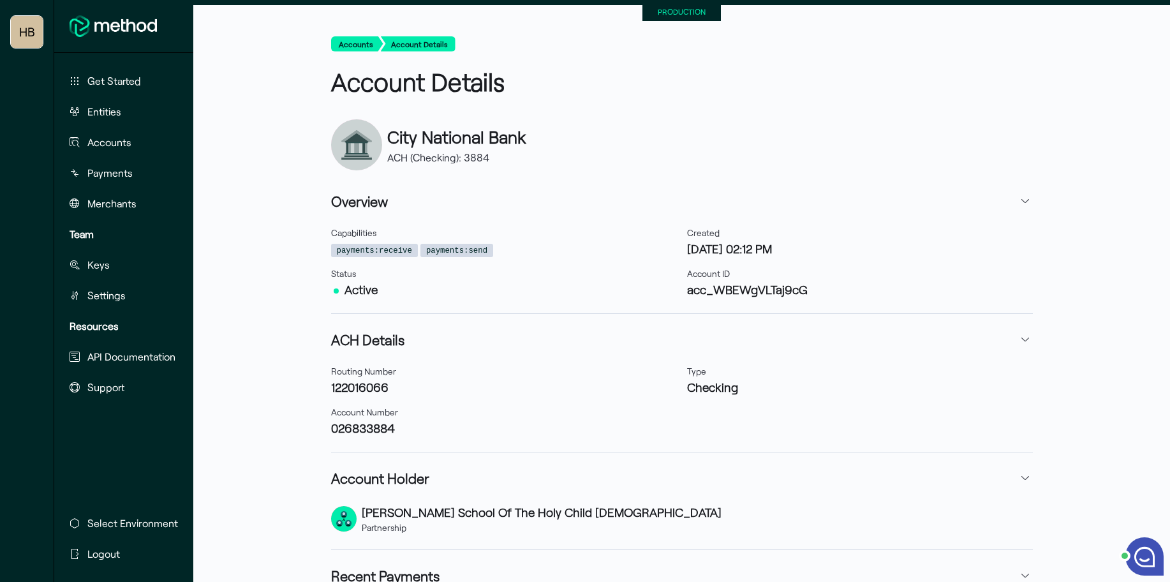
click at [735, 289] on h3 "acc_WBEWgVLTaj9cG" at bounding box center [860, 289] width 346 height 17
click at [763, 291] on h3 "acc_WBEWgVLTaj9cG" at bounding box center [860, 289] width 346 height 17
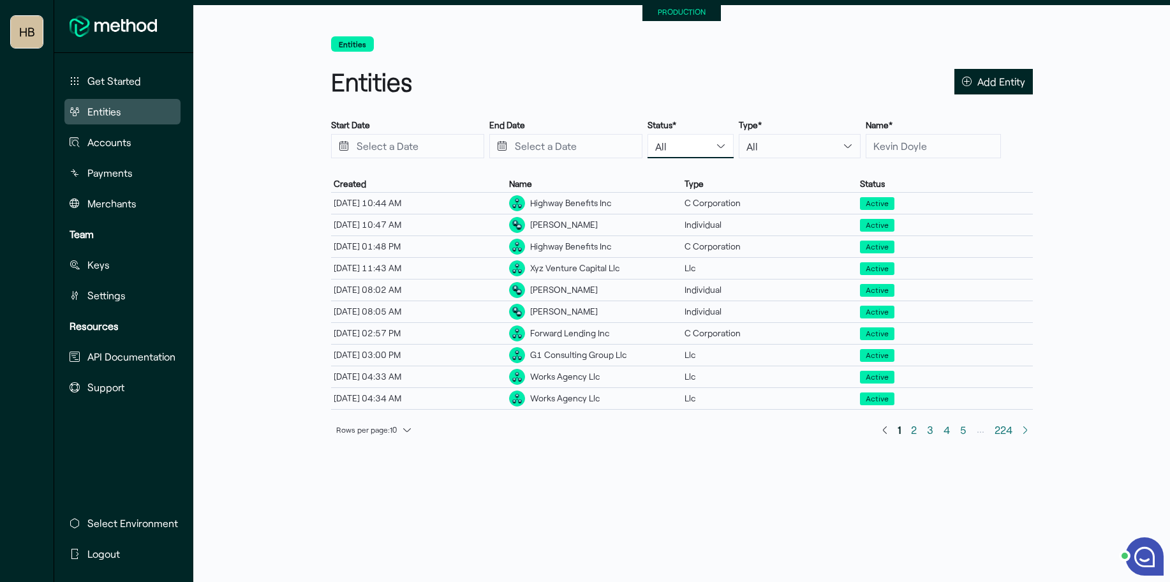
click at [670, 144] on select "All Active Disabled Incomplete" at bounding box center [690, 146] width 86 height 24
click at [765, 142] on select "All Individual C Corporation S Corporation Llc Partnership Sole Proprietorship …" at bounding box center [800, 146] width 122 height 24
select select "partnership"
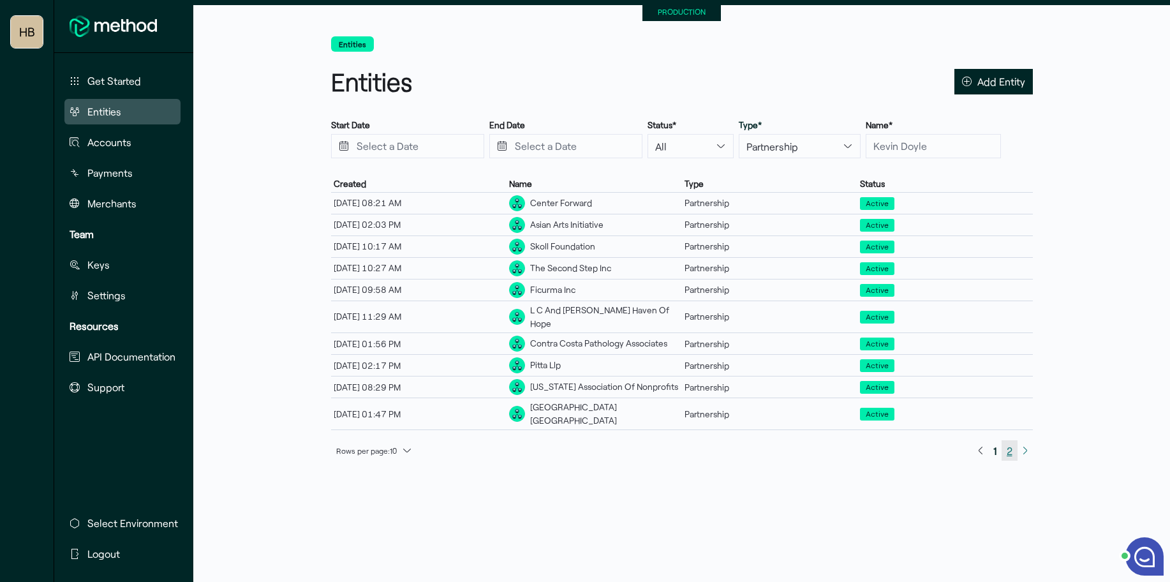
click at [1013, 440] on span "2" at bounding box center [1009, 450] width 16 height 20
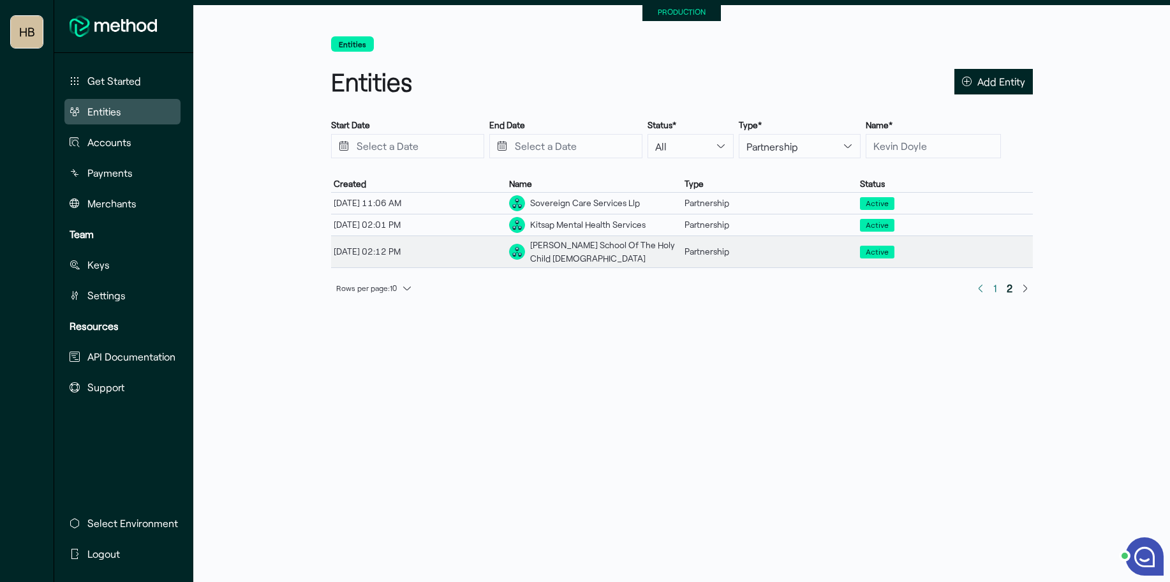
click at [542, 252] on div "[PERSON_NAME] School Of The Holy Child [DEMOGRAPHIC_DATA]" at bounding box center [604, 252] width 149 height 26
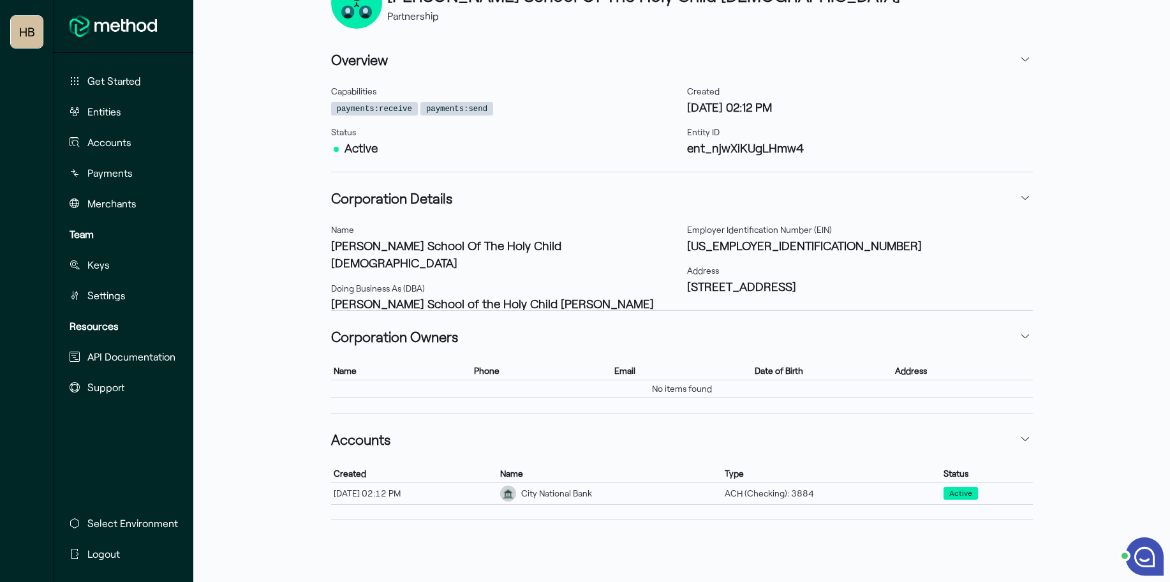
scroll to position [146, 0]
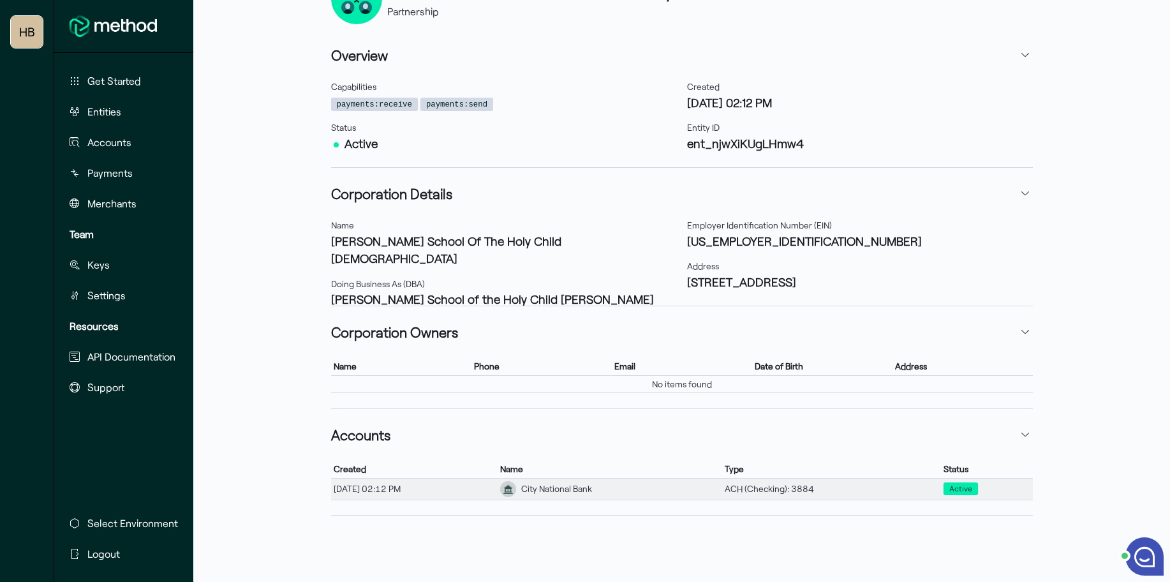
click at [462, 492] on div "[DATE] 02:12 PM" at bounding box center [414, 488] width 167 height 17
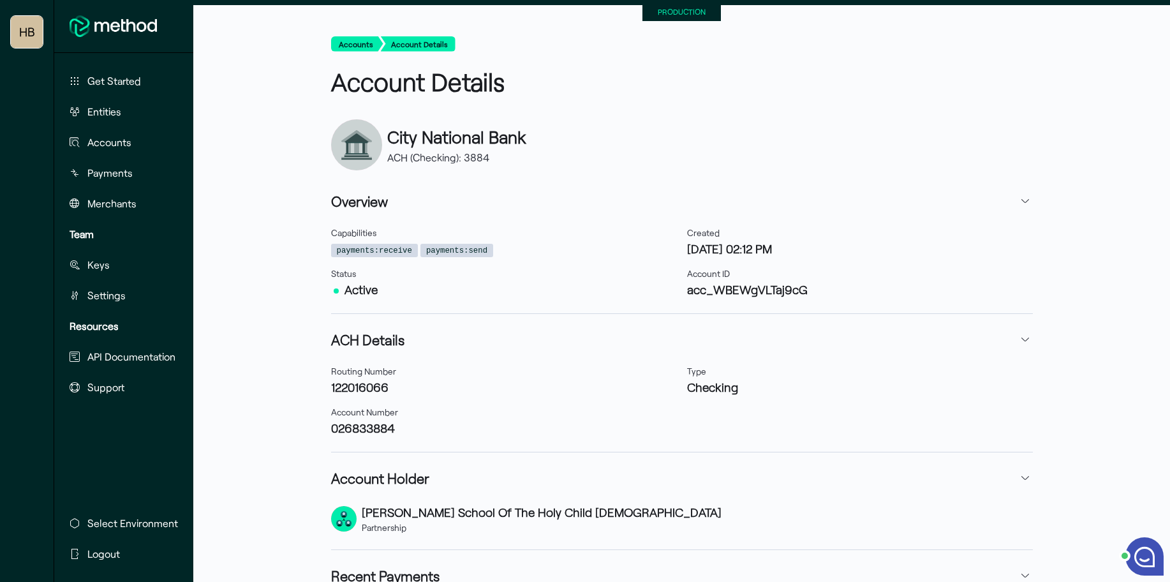
click at [359, 388] on h3 "122016066" at bounding box center [504, 386] width 346 height 17
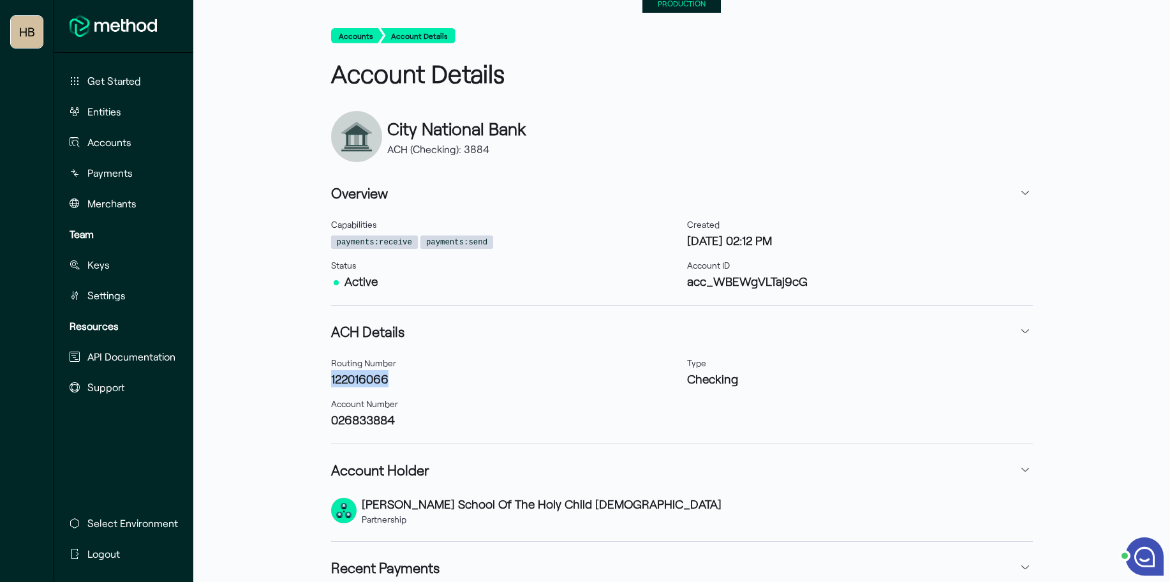
scroll to position [9, 0]
click at [371, 420] on h3 "026833884" at bounding box center [504, 418] width 346 height 17
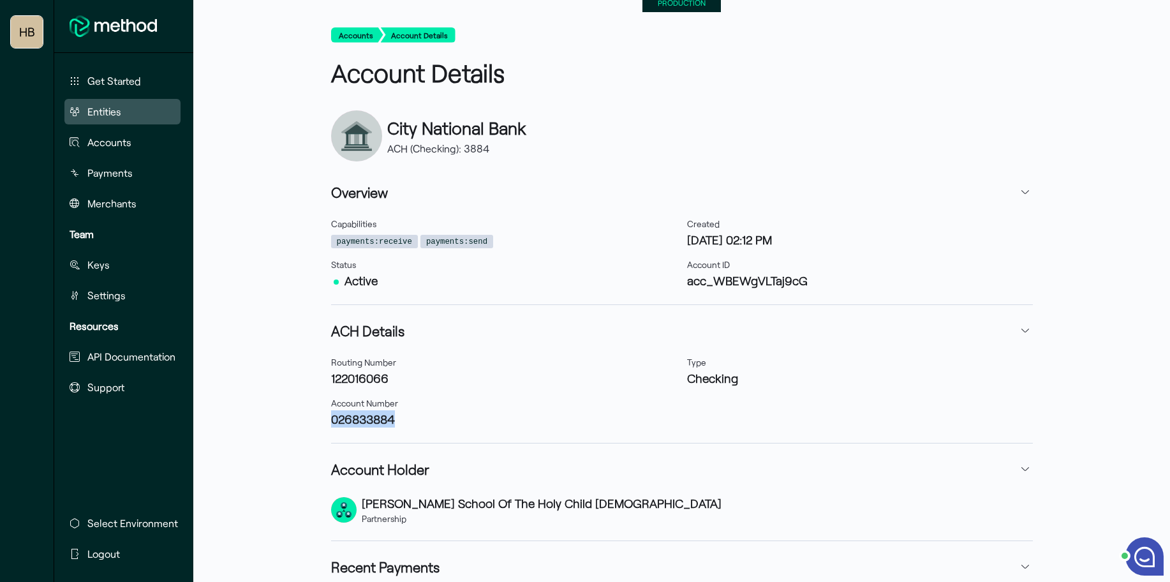
click at [123, 111] on button "Entities" at bounding box center [122, 112] width 116 height 26
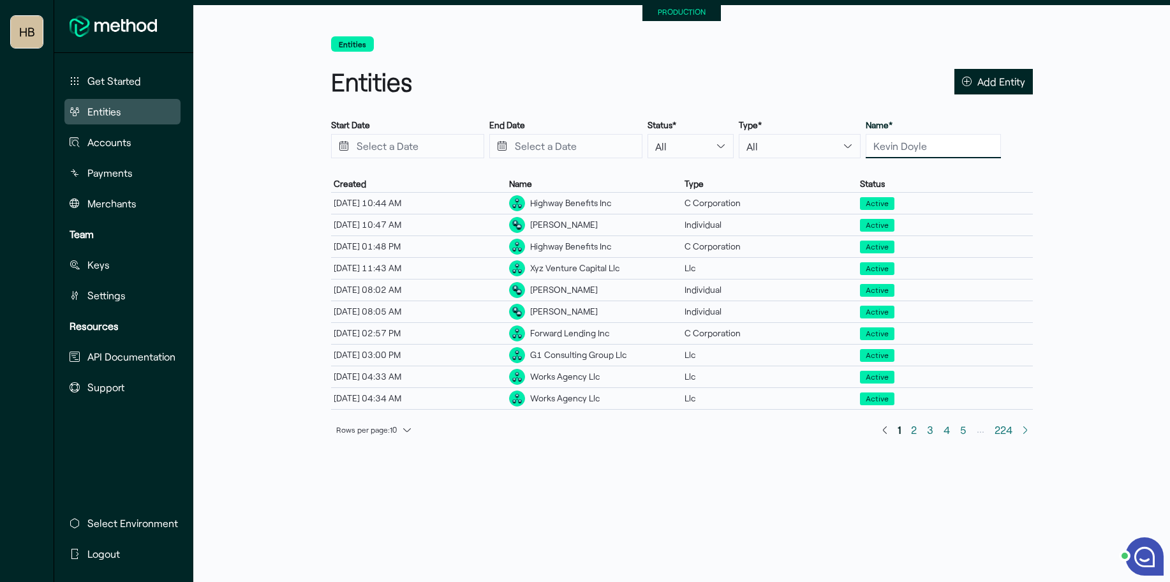
click at [907, 149] on input "text" at bounding box center [933, 146] width 135 height 24
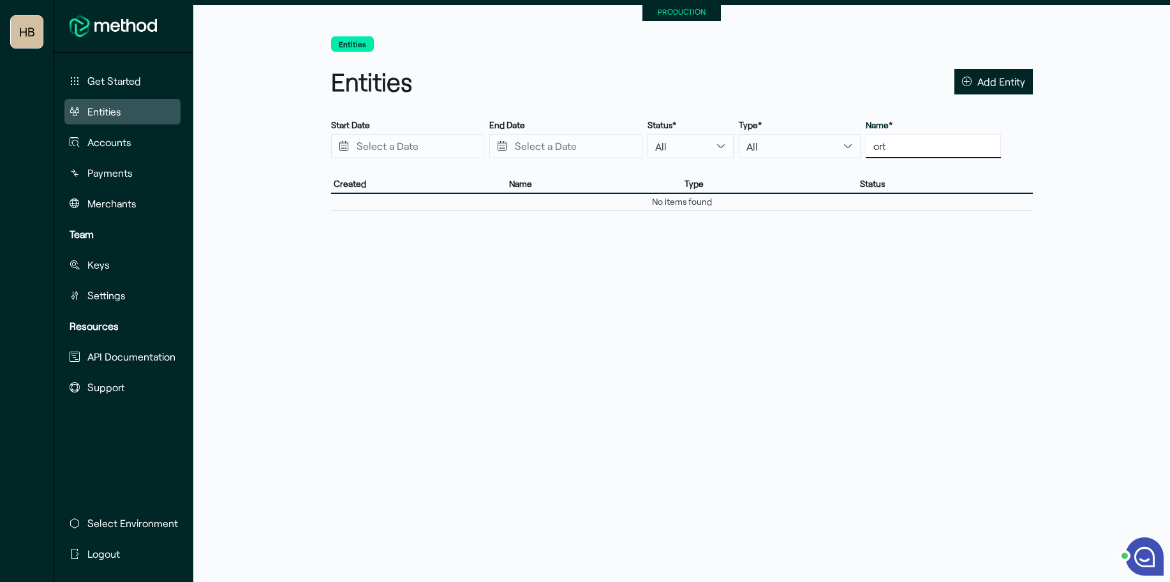
type input "[PERSON_NAME]"
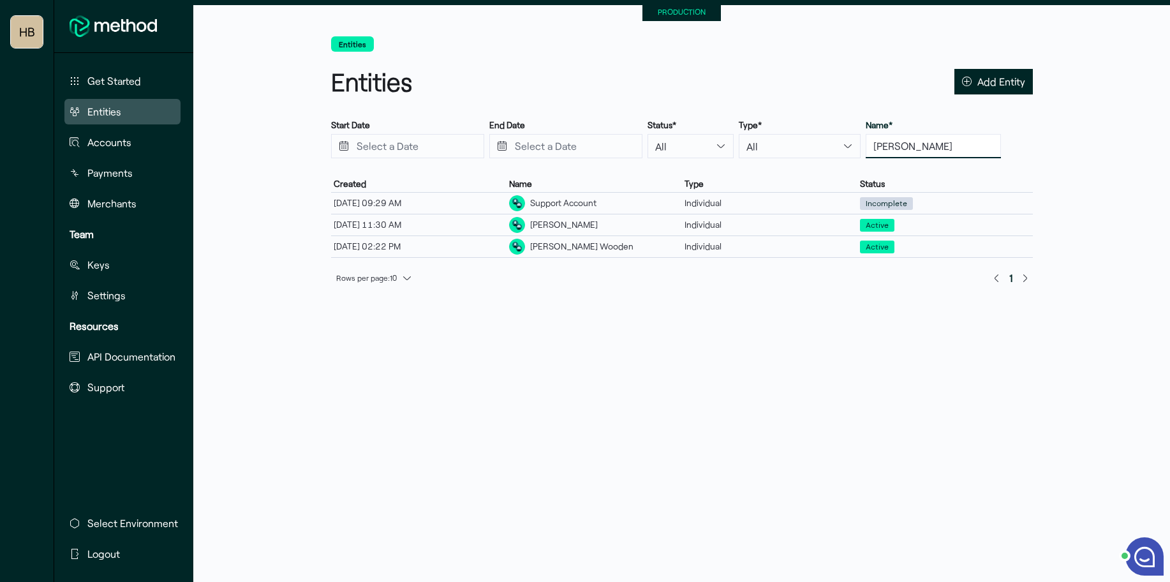
drag, startPoint x: 896, startPoint y: 147, endPoint x: 811, endPoint y: 148, distance: 84.8
click at [811, 148] on div "Start Date End Date Status* All Active Disabled Incomplete Type* All Individual…" at bounding box center [682, 139] width 702 height 40
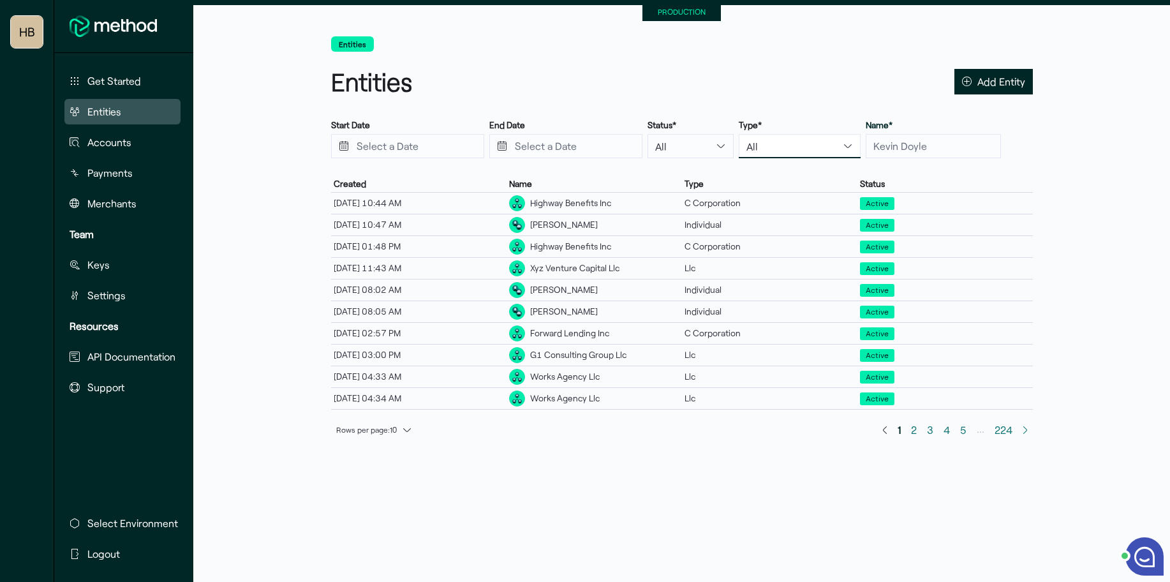
click at [739, 148] on select "All Individual C Corporation S Corporation Llc Partnership Sole Proprietorship …" at bounding box center [800, 146] width 122 height 24
select select "s_corporation"
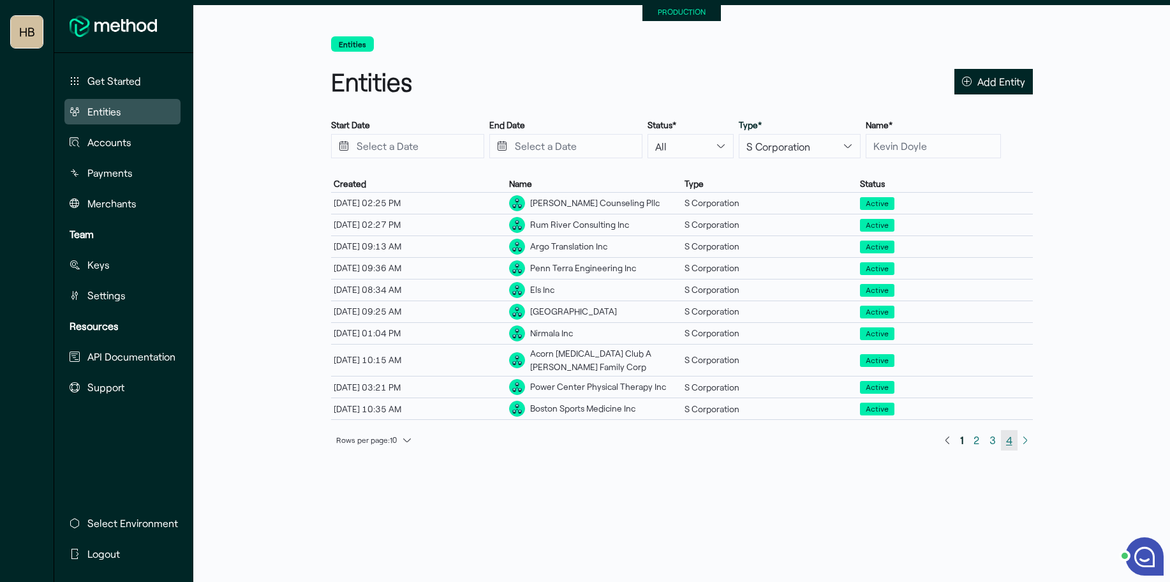
click at [1001, 438] on span "4" at bounding box center [1009, 440] width 17 height 20
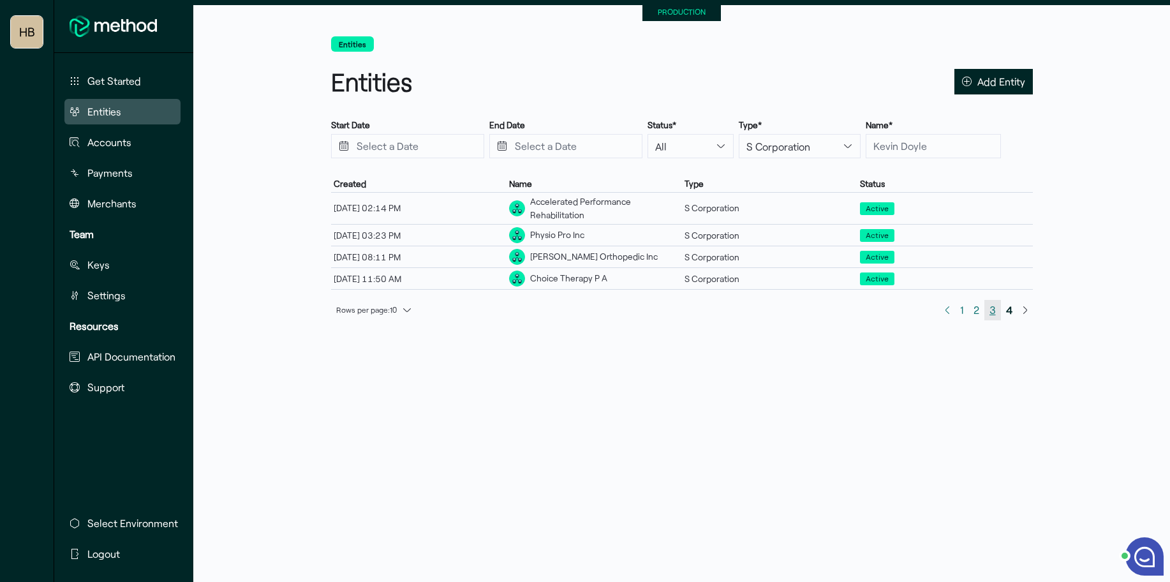
click at [991, 311] on span "3" at bounding box center [992, 309] width 6 height 17
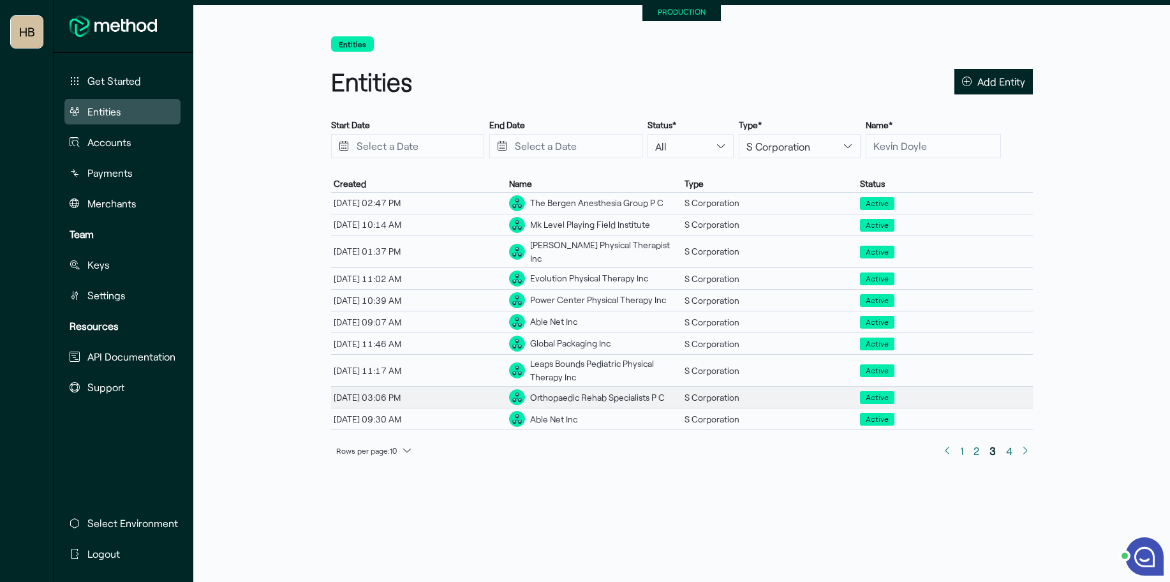
click at [557, 397] on div "Orthopaedic Rehab Specialists P C" at bounding box center [597, 397] width 135 height 13
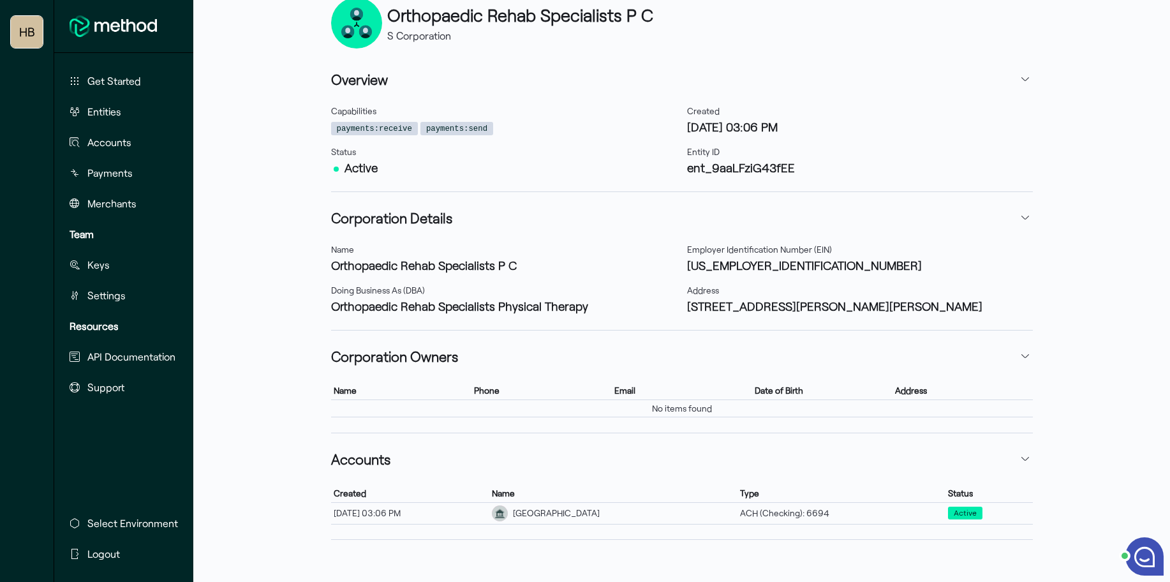
scroll to position [146, 0]
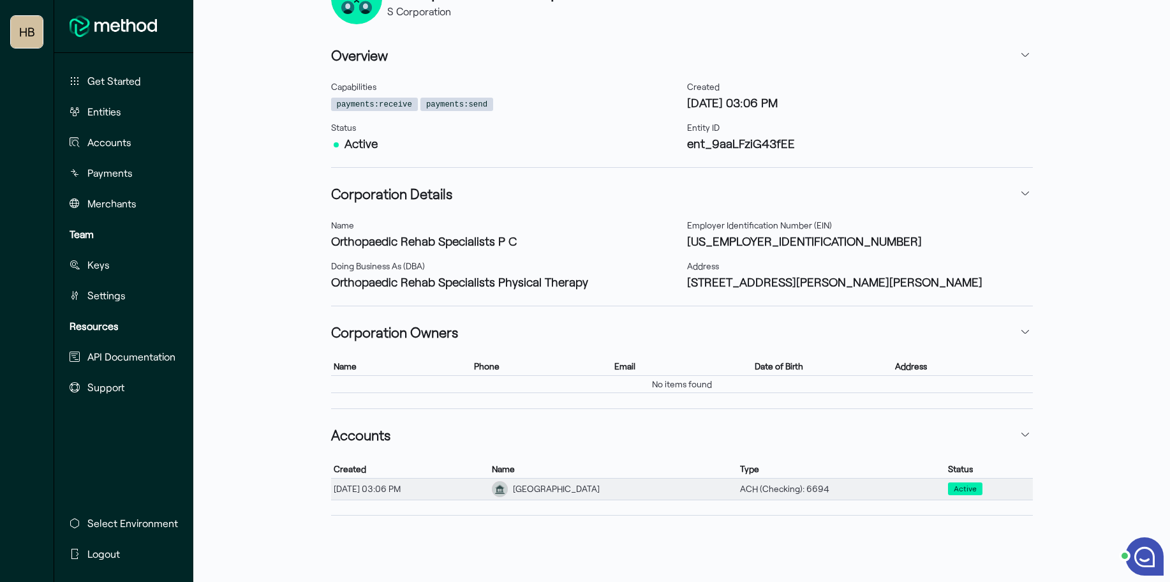
click at [458, 491] on div "[DATE] 03:06 PM" at bounding box center [410, 488] width 159 height 17
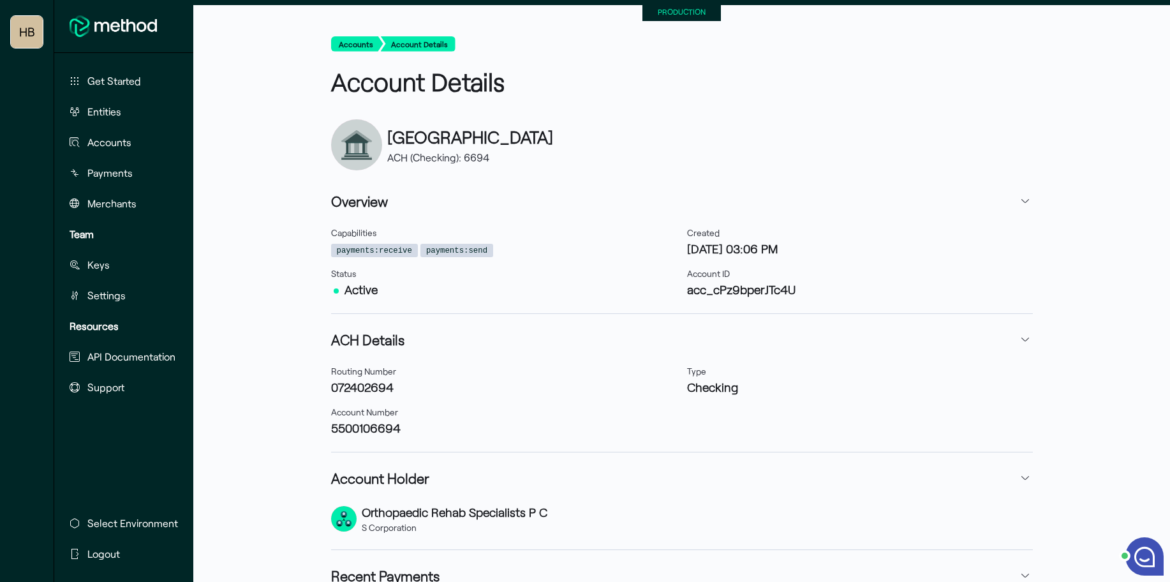
click at [719, 289] on h3 "acc_cPz9bperJTc4U" at bounding box center [860, 289] width 346 height 17
click at [369, 390] on h3 "072402694" at bounding box center [504, 386] width 346 height 17
click at [365, 423] on h3 "5500106694" at bounding box center [504, 427] width 346 height 17
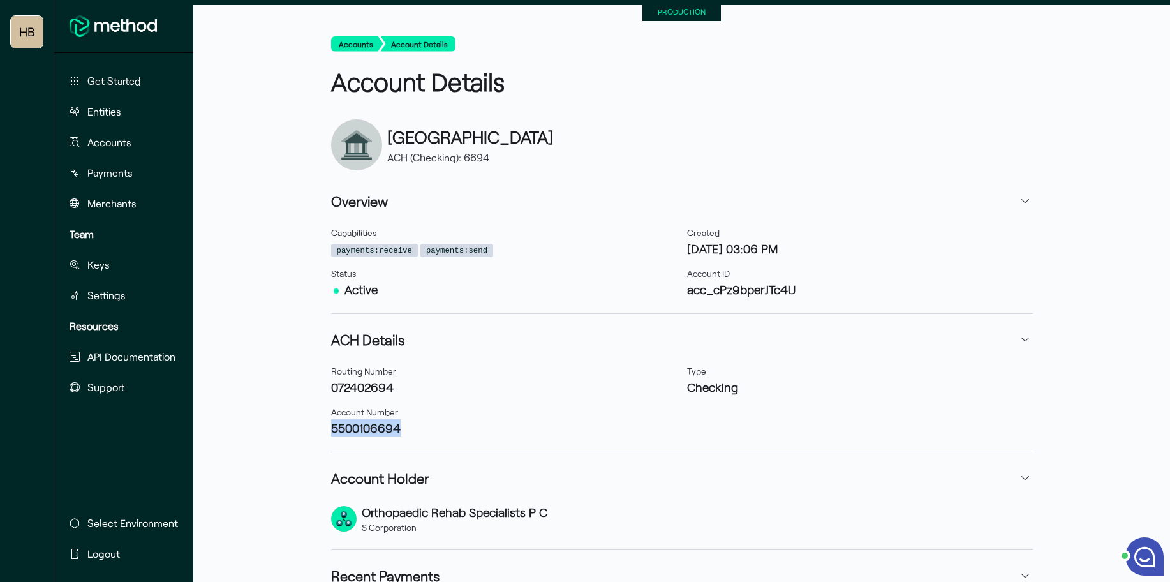
click at [365, 423] on h3 "5500106694" at bounding box center [504, 427] width 346 height 17
